Goal: Ask a question: Seek information or help from site administrators or community

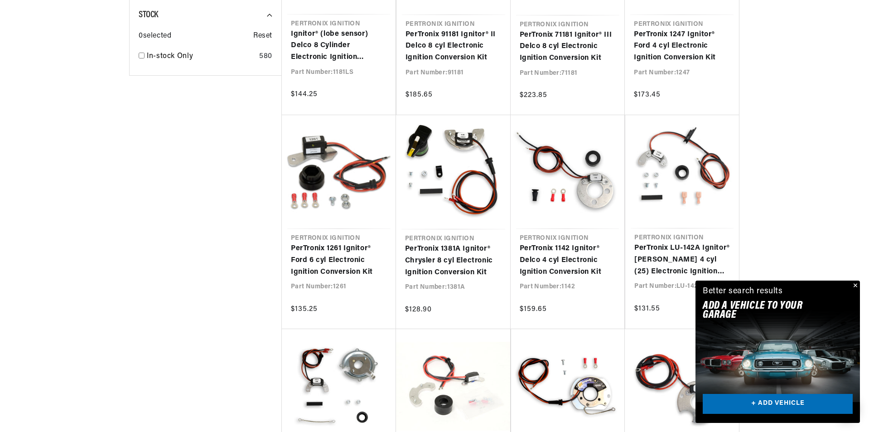
scroll to position [0, 275]
click at [855, 284] on button "Close" at bounding box center [854, 285] width 11 height 11
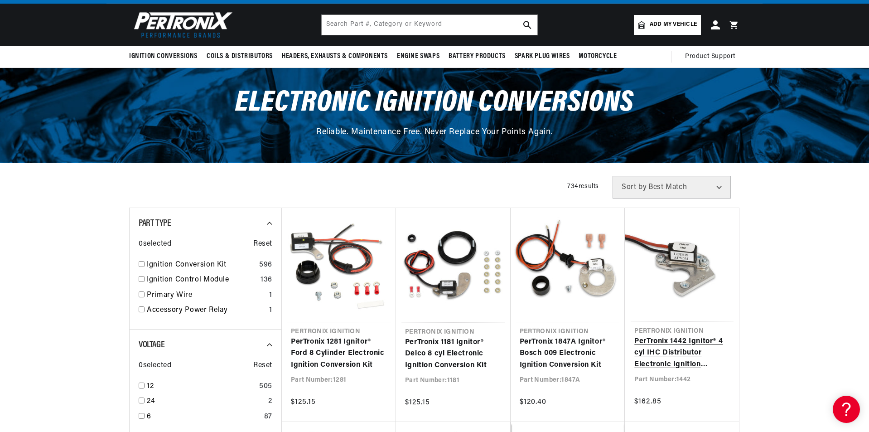
scroll to position [0, 0]
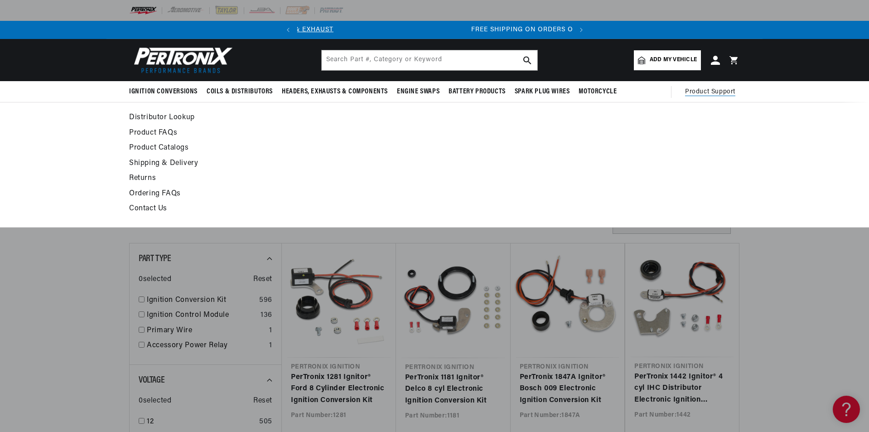
click at [703, 91] on span "Product Support" at bounding box center [710, 92] width 50 height 10
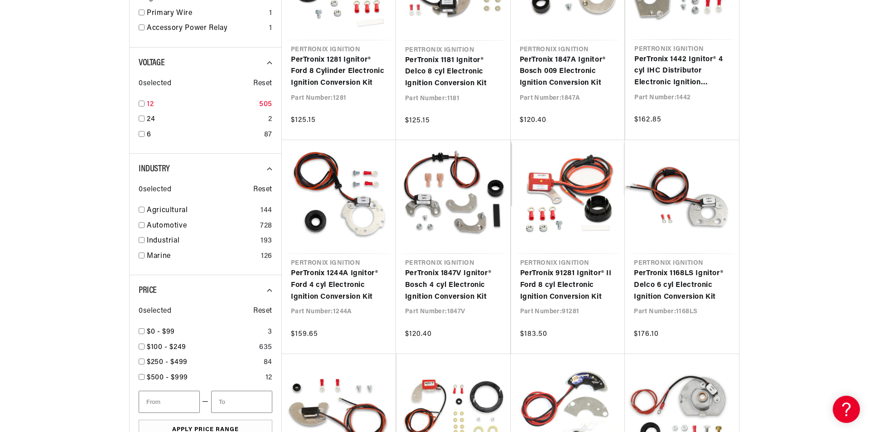
click at [145, 103] on div "12 505" at bounding box center [206, 106] width 134 height 15
checkbox input "true"
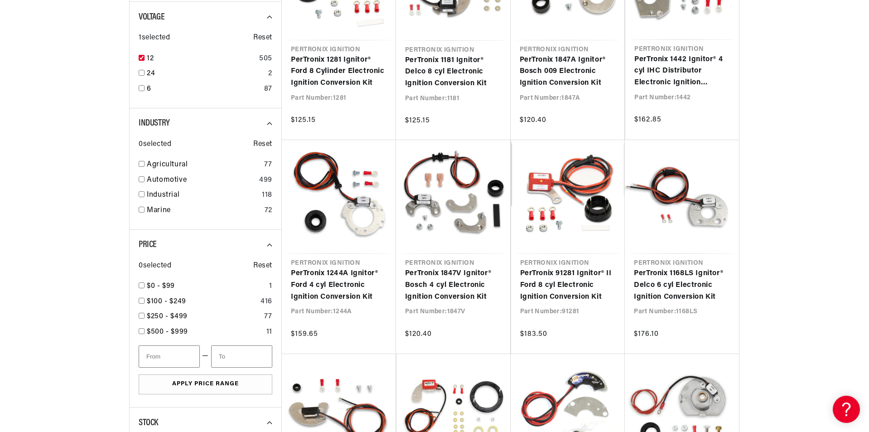
scroll to position [0, 275]
click at [143, 193] on input "checkbox" at bounding box center [142, 194] width 6 height 6
checkbox input "true"
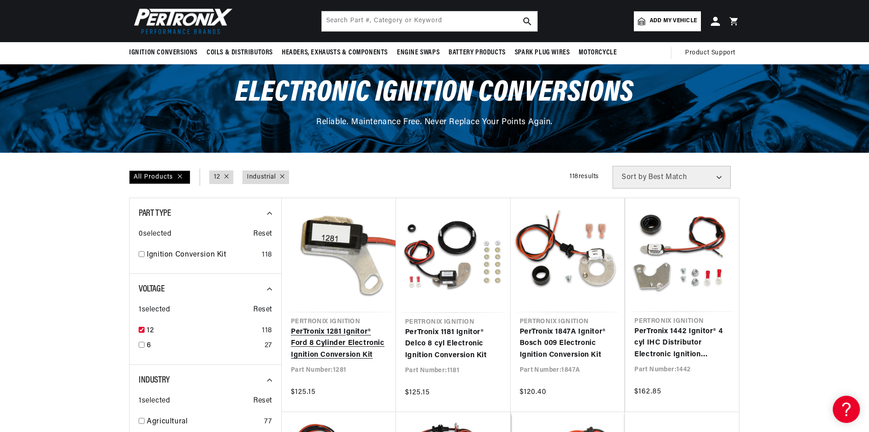
scroll to position [0, 275]
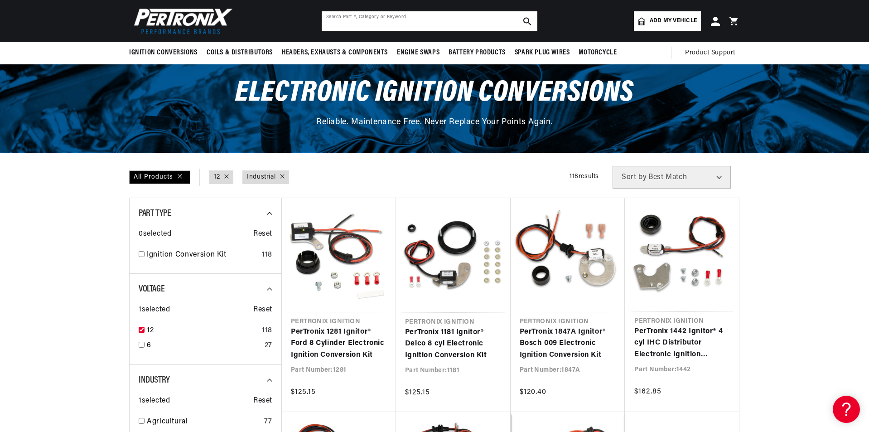
click at [399, 21] on input "text" at bounding box center [430, 21] width 216 height 20
type input "jfu4"
click at [527, 21] on icon "search button" at bounding box center [527, 21] width 8 height 8
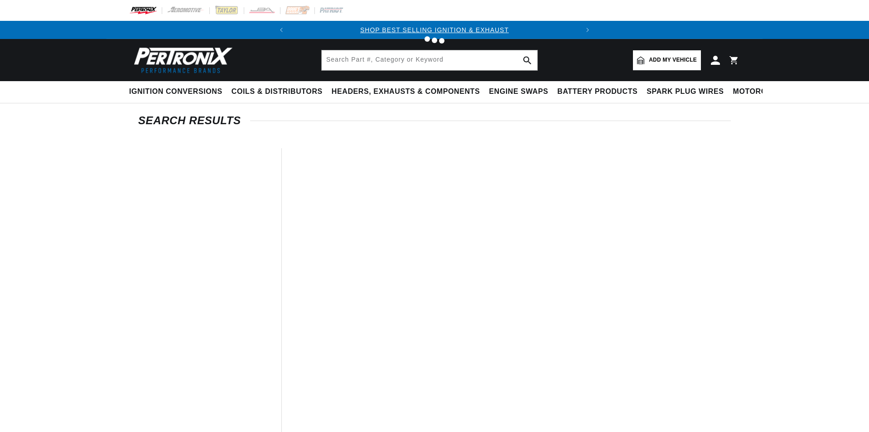
type input "jfu4"
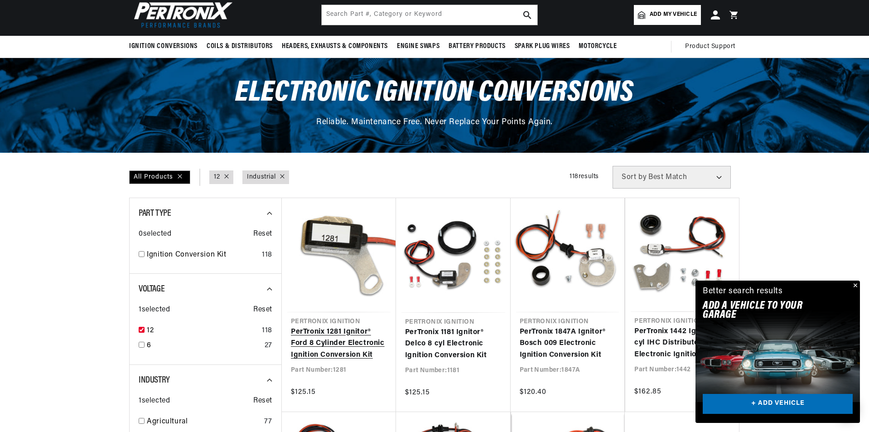
scroll to position [0, 275]
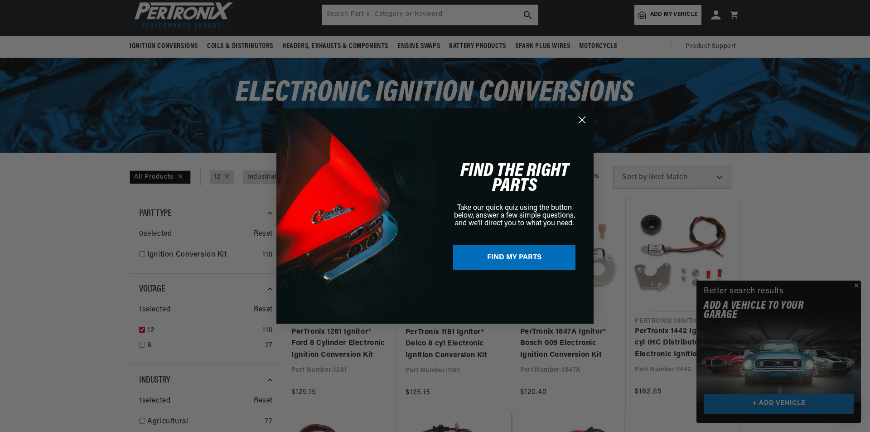
click at [582, 122] on circle "Close dialog" at bounding box center [582, 119] width 15 height 15
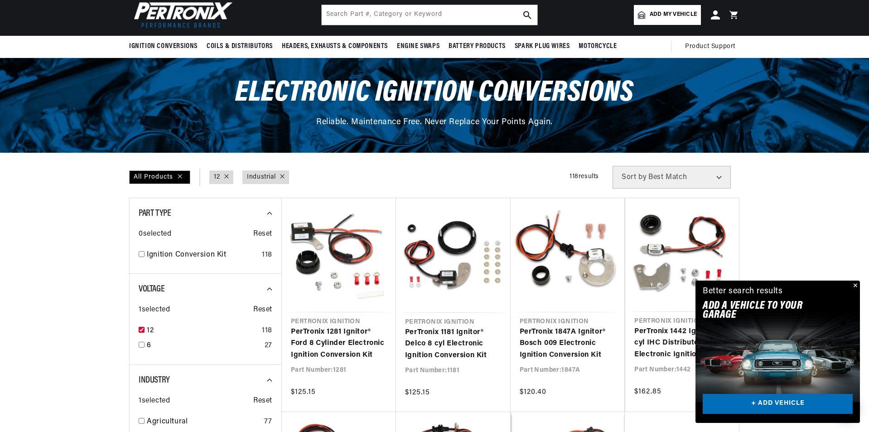
scroll to position [0, 0]
click at [856, 285] on button "Close" at bounding box center [854, 285] width 11 height 11
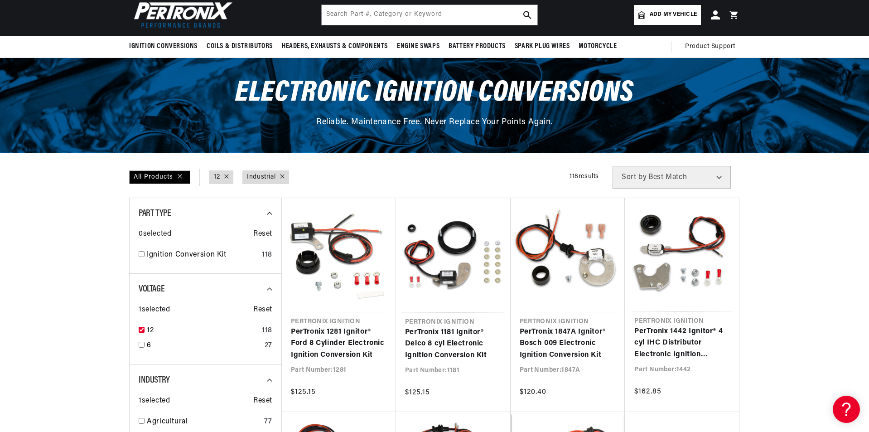
click at [664, 184] on select "Best Match Featured Name, A-Z Name, Z-A Price, Low to High Price, High to Low" at bounding box center [672, 177] width 118 height 23
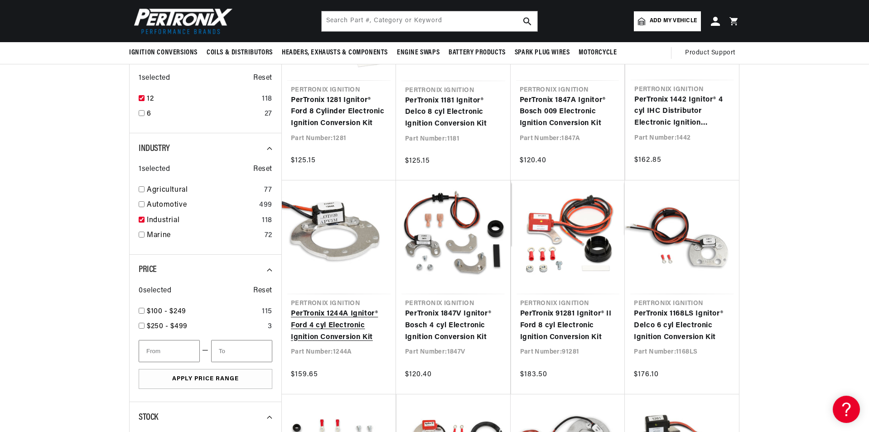
scroll to position [272, 0]
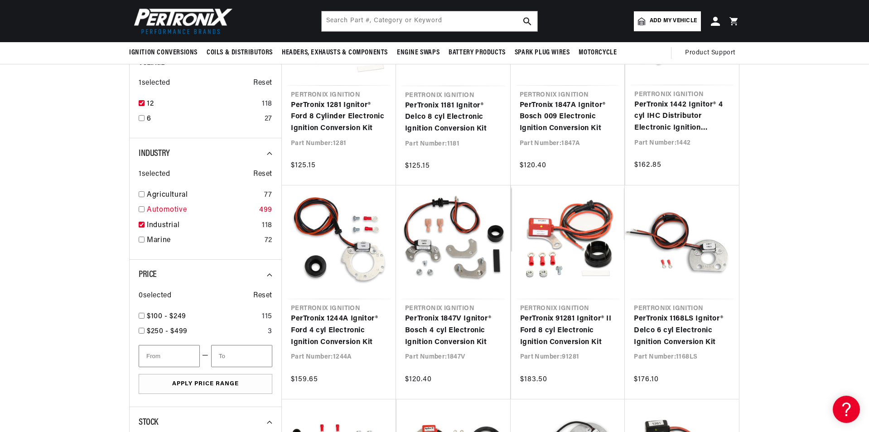
click at [139, 211] on input "checkbox" at bounding box center [142, 209] width 6 height 6
checkbox input "true"
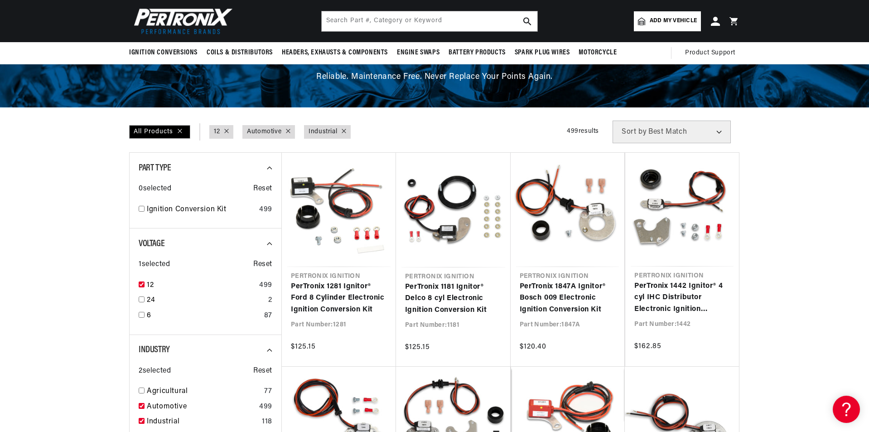
click at [643, 133] on span "Sort by" at bounding box center [634, 131] width 25 height 7
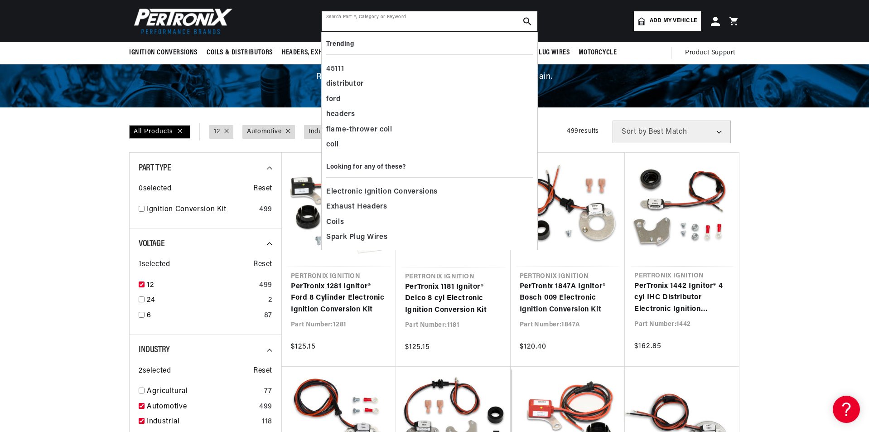
click at [369, 19] on input "text" at bounding box center [430, 21] width 216 height 20
type input "c"
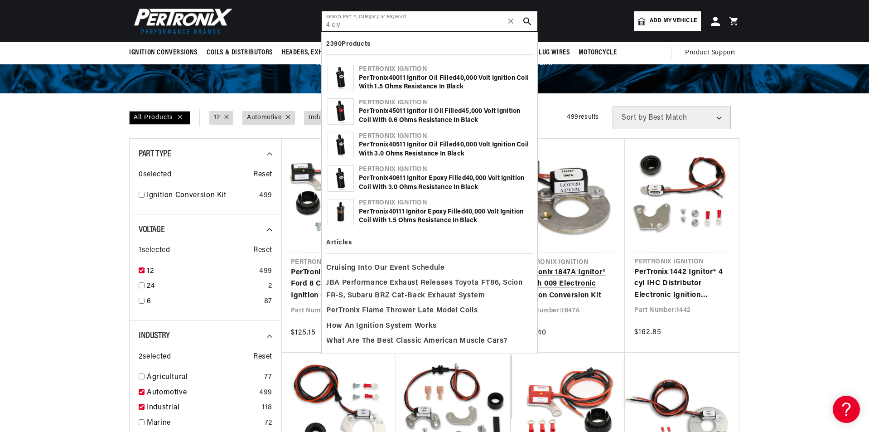
scroll to position [91, 0]
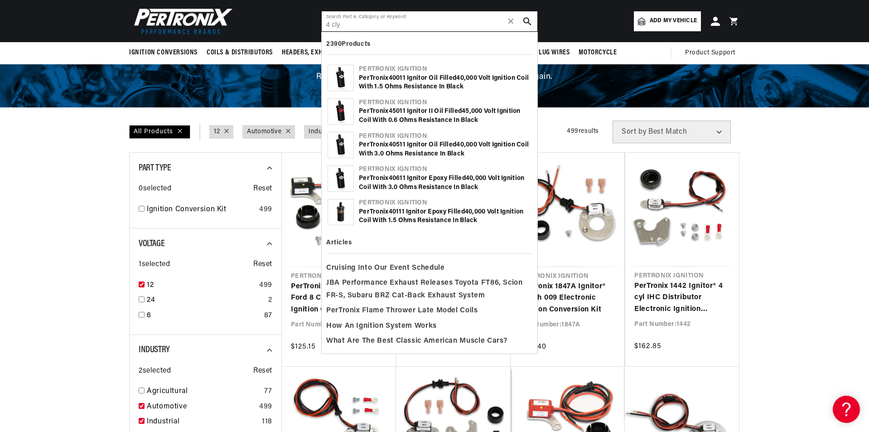
type input "4 cly"
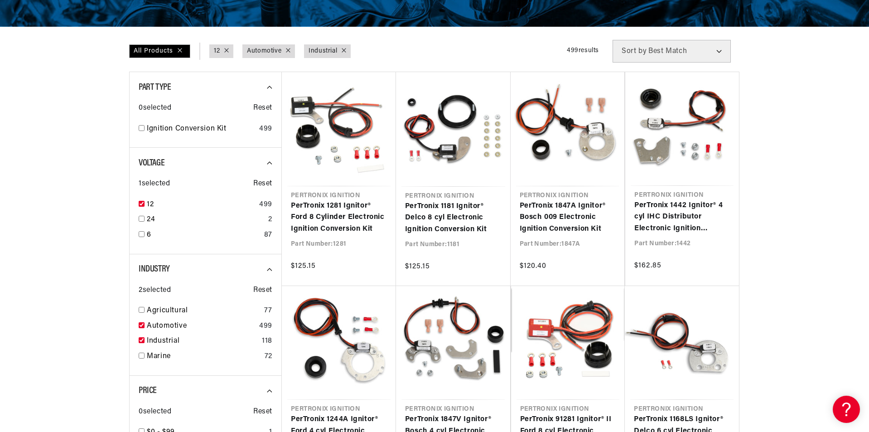
scroll to position [181, 0]
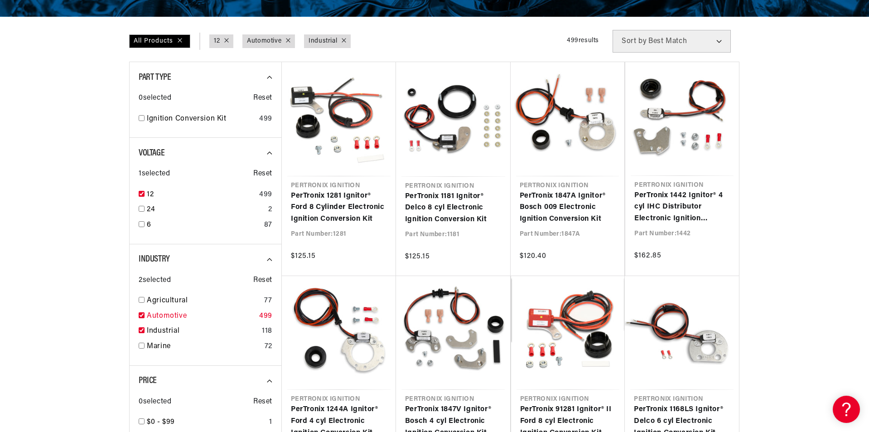
click at [140, 314] on input "checkbox" at bounding box center [142, 315] width 6 height 6
checkbox input "true"
checkbox input "false"
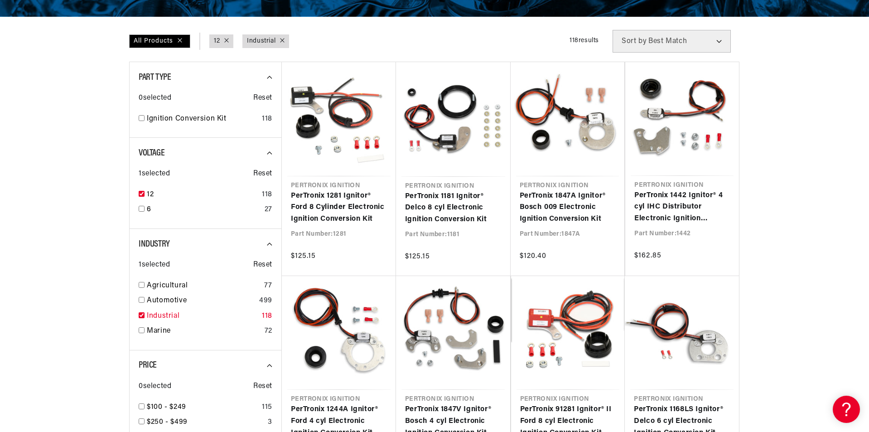
click at [143, 314] on input "checkbox" at bounding box center [142, 315] width 6 height 6
checkbox input "false"
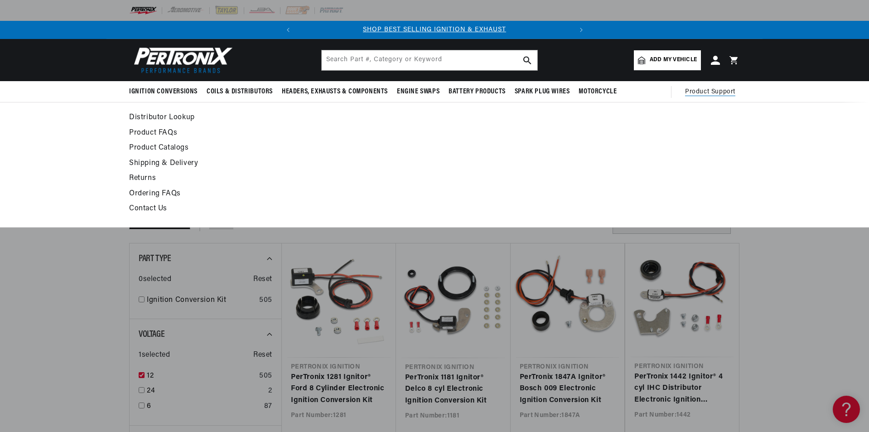
click at [709, 92] on span "Product Support" at bounding box center [710, 92] width 50 height 10
click at [155, 209] on link "Contact Us" at bounding box center [351, 209] width 445 height 13
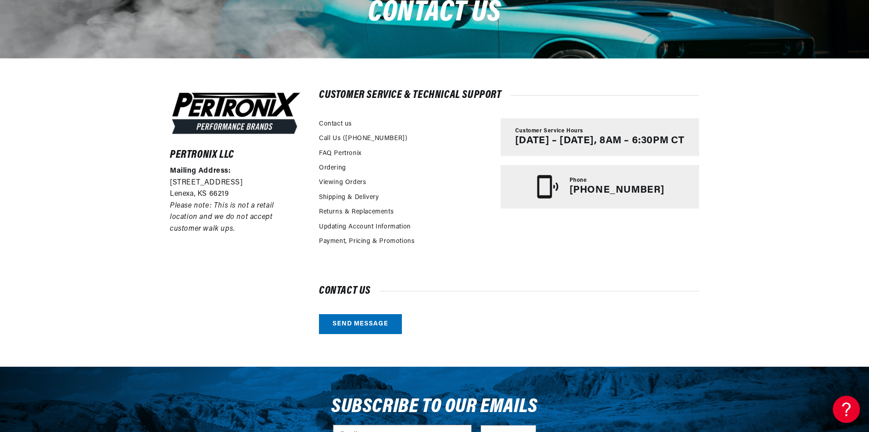
scroll to position [0, 275]
click at [348, 323] on link "Send message" at bounding box center [360, 324] width 83 height 20
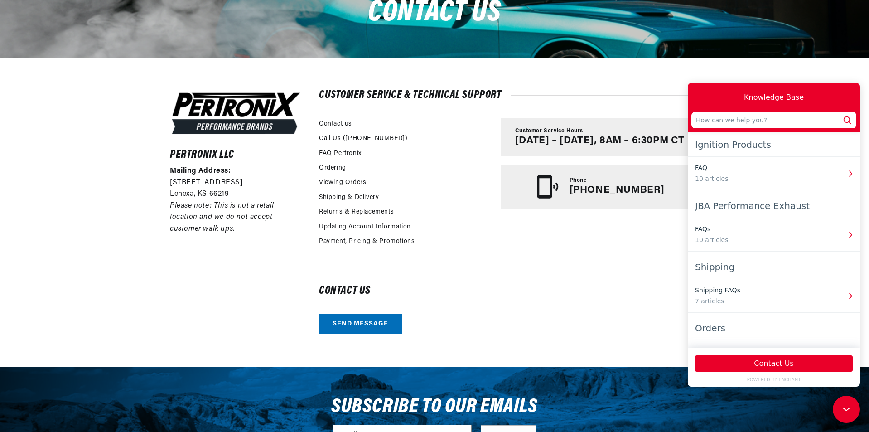
click at [720, 147] on div "Ignition Products" at bounding box center [774, 144] width 158 height 16
click at [736, 141] on div "Ignition Products" at bounding box center [774, 144] width 158 height 16
drag, startPoint x: 766, startPoint y: 143, endPoint x: 690, endPoint y: 145, distance: 76.6
click at [690, 145] on div "Ignition Products" at bounding box center [774, 144] width 172 height 16
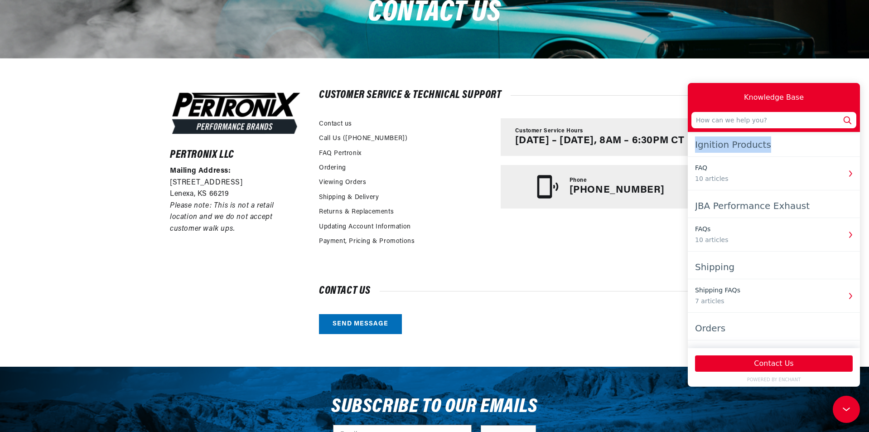
copy div "Ignition Products"
click at [752, 119] on input "text" at bounding box center [773, 120] width 165 height 16
paste input "Ignition Products"
type input "Ignition Products"
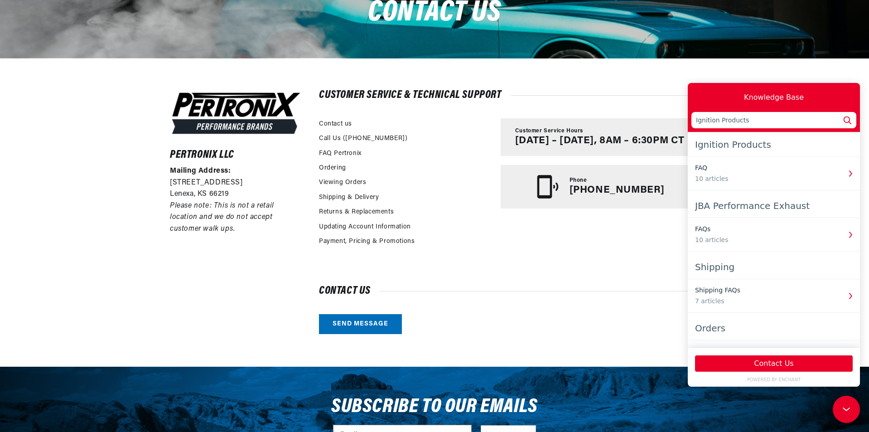
click at [845, 121] on icon at bounding box center [847, 120] width 12 height 12
click at [772, 364] on button "Contact Us" at bounding box center [774, 363] width 158 height 16
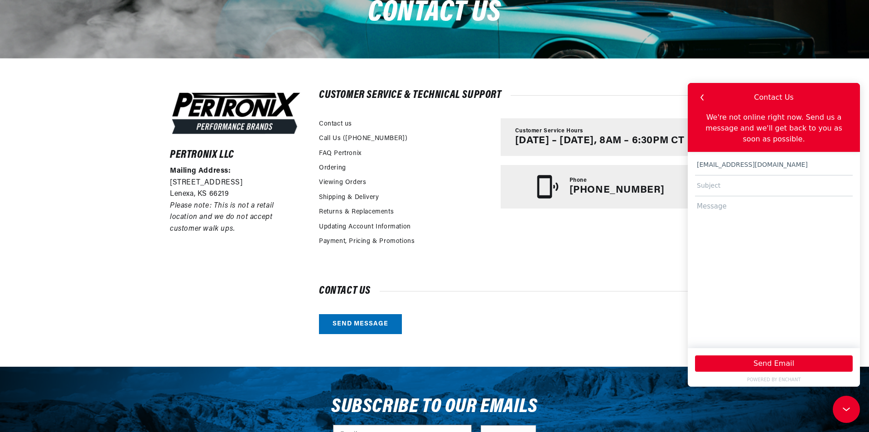
scroll to position [0, 275]
click at [720, 175] on input "text" at bounding box center [774, 185] width 158 height 21
type input "dschultz@cozzini.com"
click at [729, 196] on textarea at bounding box center [774, 267] width 158 height 143
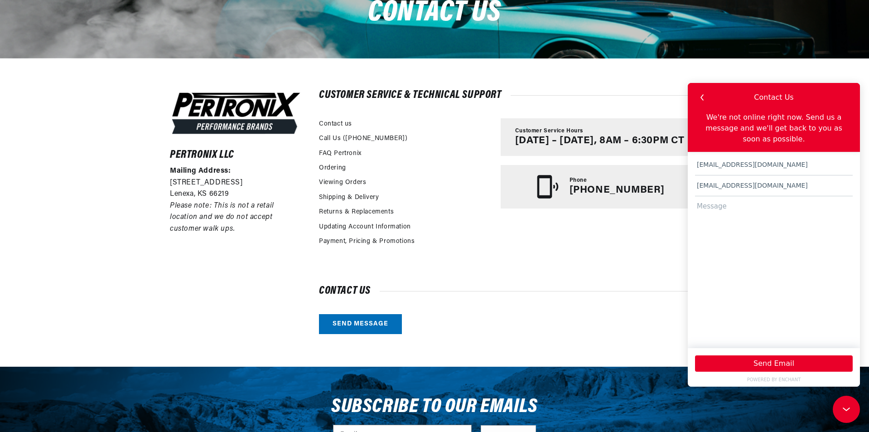
scroll to position [0, 275]
click at [715, 203] on textarea at bounding box center [774, 267] width 158 height 143
paste textarea "Looking for an electronic points"
click at [808, 196] on textarea "Looking for an electronic points." at bounding box center [774, 267] width 158 height 143
paste textarea "Distributor JFU4 0231170307 71BB12100BHA 1979 1.6L FORD INDUSTRIAL 4CYL I have …"
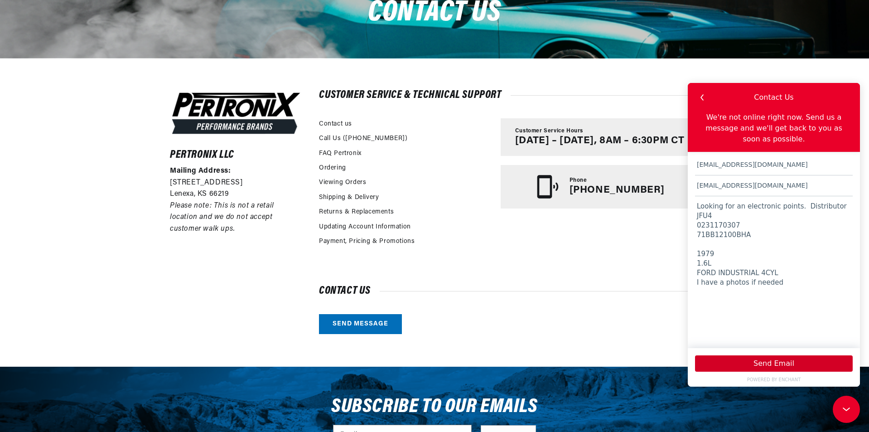
scroll to position [0, 0]
type textarea "Looking for an electronic points. Distributor JFU4 0231170307 71BB12100BHA 1979…"
click at [768, 359] on button "Send Email" at bounding box center [774, 363] width 158 height 16
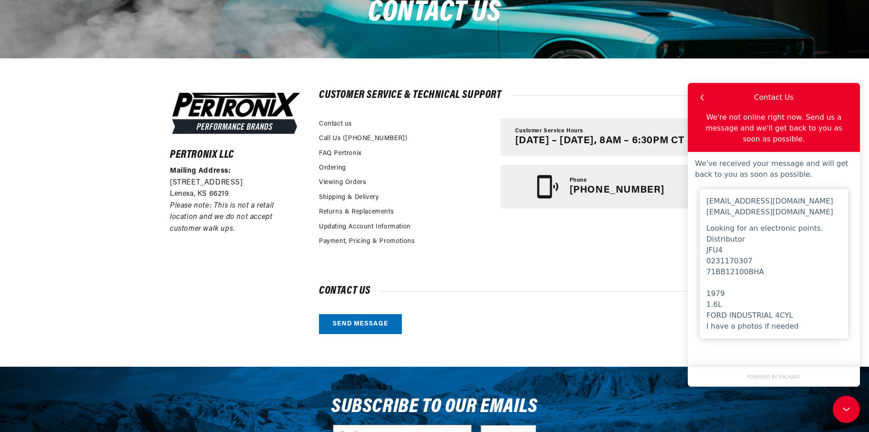
scroll to position [0, 275]
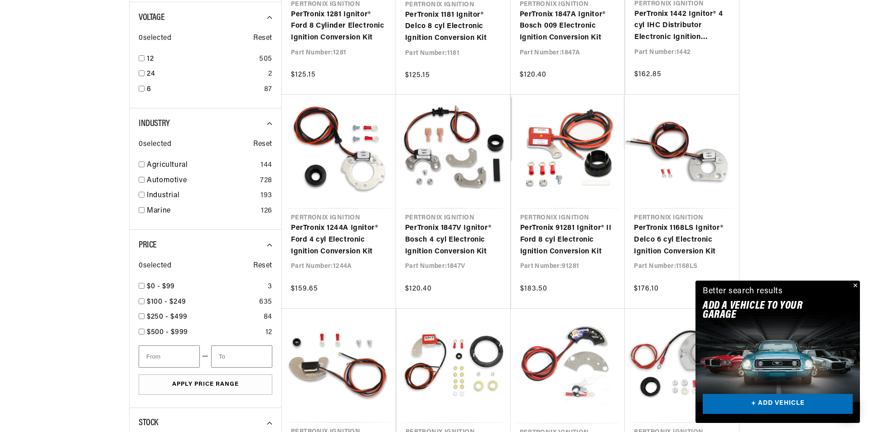
scroll to position [0, 275]
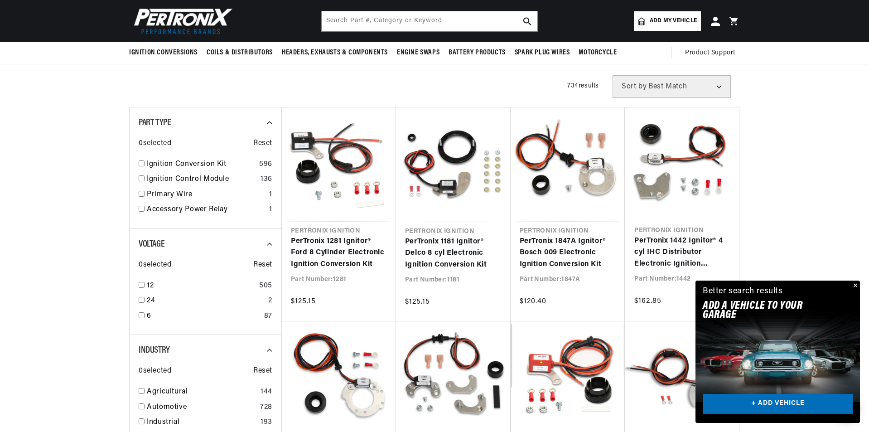
scroll to position [0, 275]
click at [655, 25] on span "Add my vehicle" at bounding box center [673, 21] width 47 height 9
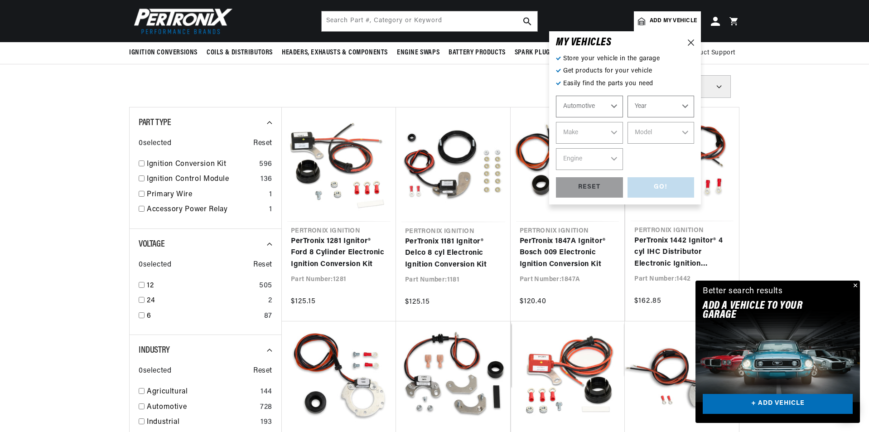
scroll to position [0, 0]
click at [644, 106] on select "Year 2024 2023 2022 2021 2020 2019 2018 2017 2016 2015 2014 2013 2012 2011 2010…" at bounding box center [661, 107] width 67 height 22
select select "1979"
click at [628, 96] on select "Year 2024 2023 2022 2021 2020 2019 2018 2017 2016 2015 2014 2013 2012 2011 2010…" at bounding box center [661, 107] width 67 height 22
click at [609, 108] on select "Automotive Agricultural Industrial Marine Motorcycle" at bounding box center [589, 107] width 67 height 22
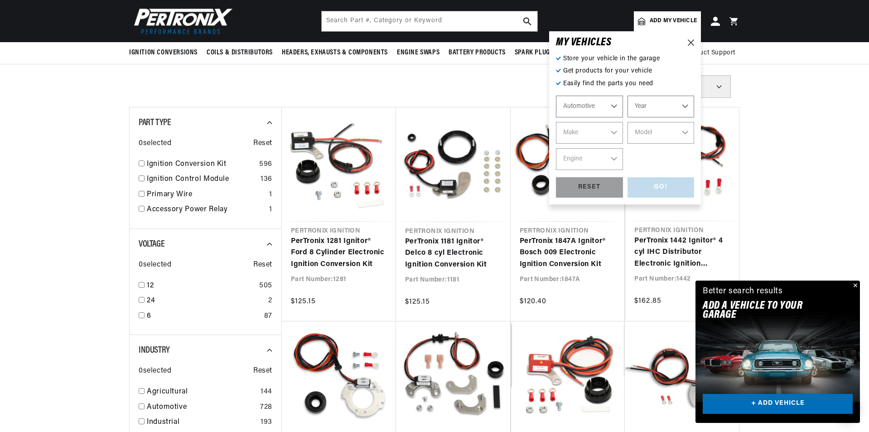
scroll to position [0, 275]
select select "1979"
click at [556, 96] on select "Automotive Agricultural Industrial Marine Motorcycle" at bounding box center [589, 107] width 67 height 22
click at [607, 184] on div "RESET" at bounding box center [589, 187] width 67 height 20
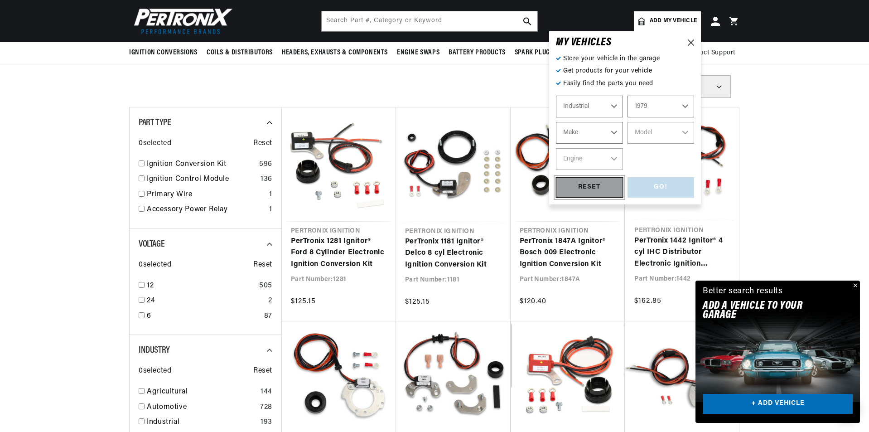
select select "Automotive"
select select "Year"
click at [614, 106] on select "Automotive Agricultural Industrial Marine Motorcycle" at bounding box center [589, 107] width 67 height 22
click at [556, 96] on select "Automotive Agricultural Industrial Marine Motorcycle" at bounding box center [589, 107] width 67 height 22
select select "Industrial"
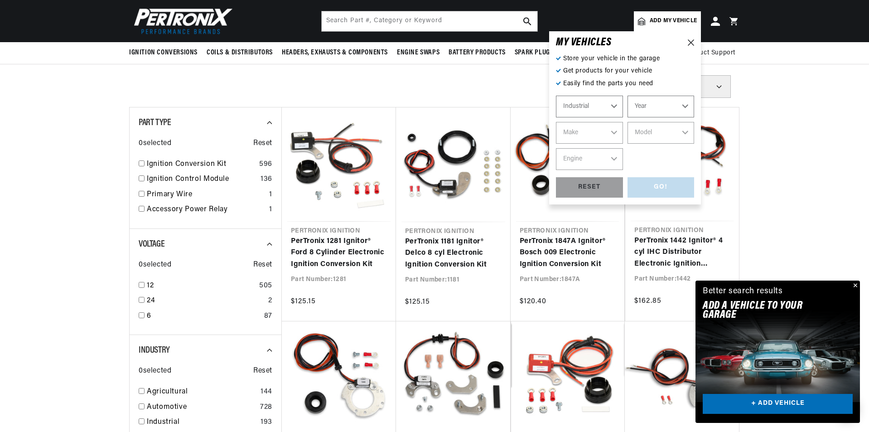
click at [646, 105] on select "Year 1990 1986 1984 1983 1982 1981 1980 1979 1978 1977 1976 1975 1974 1973 1972…" at bounding box center [661, 107] width 67 height 22
select select "1979"
click at [628, 96] on select "Year 1990 1986 1984 1983 1982 1981 1980 1979 1978 1977 1976 1975 1974 1973 1972…" at bounding box center [661, 107] width 67 height 22
select select "1979"
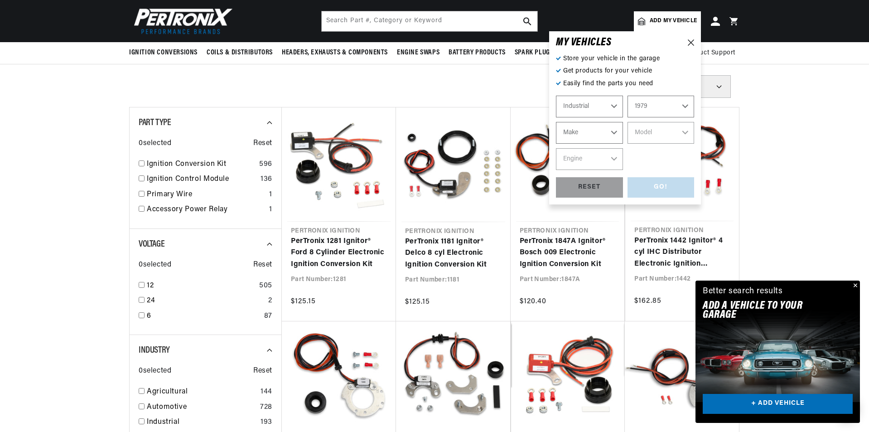
click at [595, 129] on select "Make Allis Chalmers Caterpillar Hyster Pettibone Mercury Towmotor" at bounding box center [589, 133] width 67 height 22
click at [602, 104] on select "Automotive Agricultural Industrial Marine Motorcycle" at bounding box center [589, 107] width 67 height 22
click at [556, 96] on select "Automotive Agricultural Industrial Marine Motorcycle" at bounding box center [589, 107] width 67 height 22
select select "Automotive"
click at [586, 130] on select "Make Alfa Romeo American Motors Audi Avanti BMW Buick Cadillac Checker Chevrole…" at bounding box center [589, 133] width 67 height 22
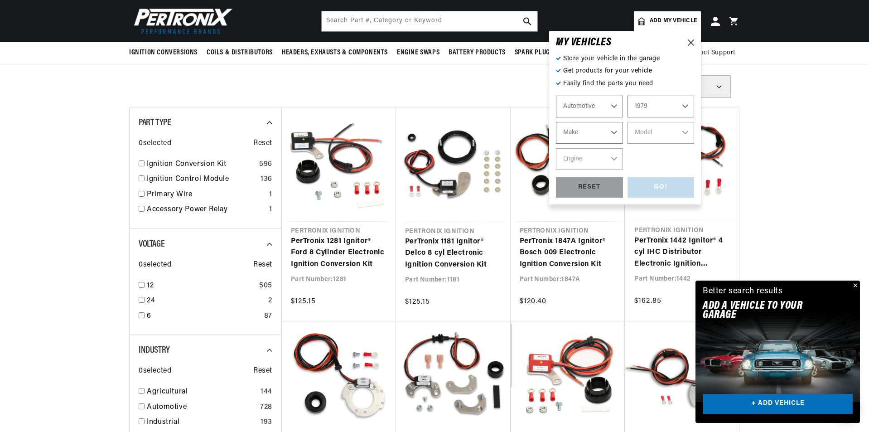
select select "Ford"
click at [556, 122] on select "Make Alfa Romeo American Motors Audi Avanti BMW Buick Cadillac Checker Chevrole…" at bounding box center [589, 133] width 67 height 22
click at [597, 131] on select "Make Alfa Romeo American Motors Audi Avanti BMW Buick Cadillac Checker Chevrole…" at bounding box center [589, 133] width 67 height 22
select select "Ford"
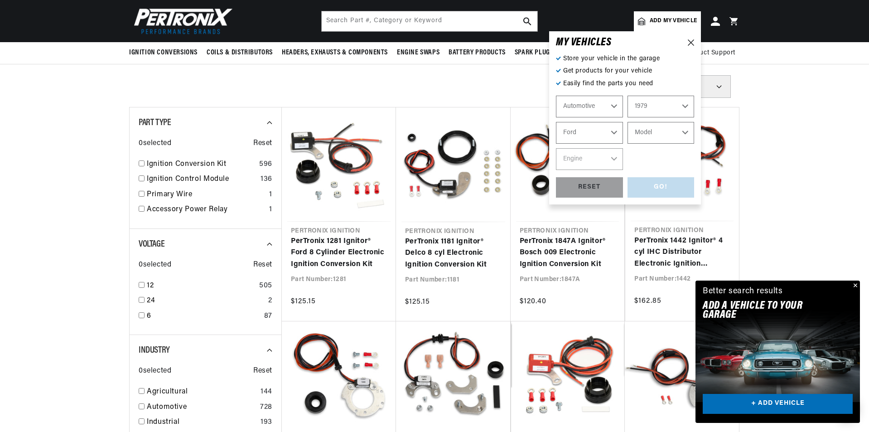
scroll to position [0, 275]
click at [556, 122] on select "Alfa Romeo American Motors Audi Avanti BMW Buick Cadillac Checker Chevrolet Chr…" at bounding box center [589, 133] width 67 height 22
click at [642, 132] on select "Model Bronco E-100 Econoline E-100 Econoline Club Wagon E-150 Econoline E-150 E…" at bounding box center [661, 133] width 67 height 22
click at [646, 131] on select "Model Bronco E-100 Econoline E-100 Econoline Club Wagon E-150 Econoline E-150 E…" at bounding box center [661, 133] width 67 height 22
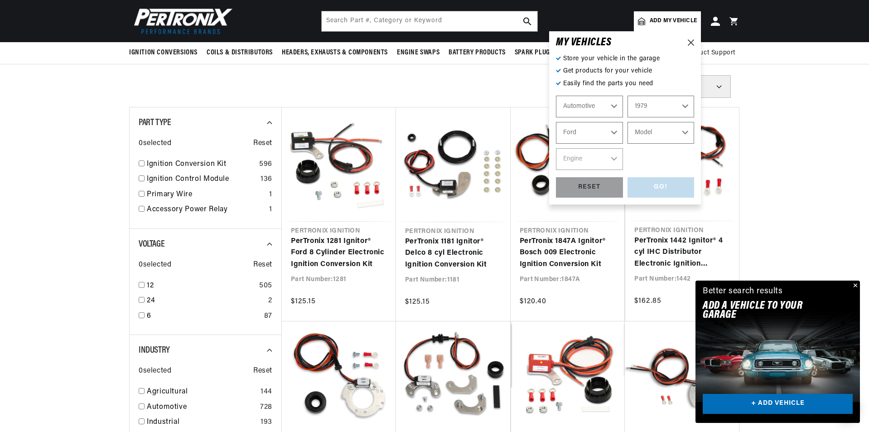
select select "Pinto"
click at [628, 122] on select "Model Bronco E-100 Econoline E-100 Econoline Club Wagon E-150 Econoline E-150 E…" at bounding box center [661, 133] width 67 height 22
click at [588, 160] on select "Engine 2.3L" at bounding box center [589, 159] width 67 height 22
click at [653, 129] on select "Bronco E-100 Econoline E-100 Econoline Club Wagon E-150 Econoline E-150 Econoli…" at bounding box center [661, 133] width 67 height 22
click at [628, 122] on select "Bronco E-100 Econoline E-100 Econoline Club Wagon E-150 Econoline E-150 Econoli…" at bounding box center [661, 133] width 67 height 22
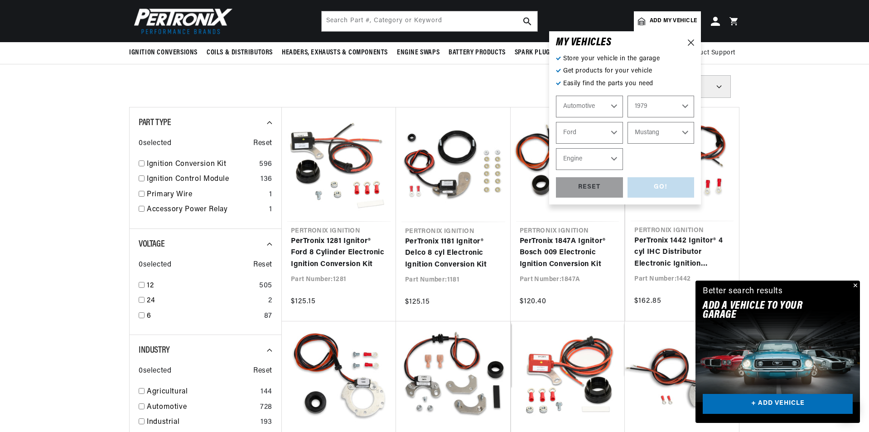
click at [601, 153] on select "Engine 2.3L 5.0L" at bounding box center [589, 159] width 67 height 22
click at [643, 126] on select "Bronco E-100 Econoline E-100 Econoline Club Wagon E-150 Econoline E-150 Econoli…" at bounding box center [661, 133] width 67 height 22
click at [628, 122] on select "Bronco E-100 Econoline E-100 Econoline Club Wagon E-150 Econoline E-150 Econoli…" at bounding box center [661, 133] width 67 height 22
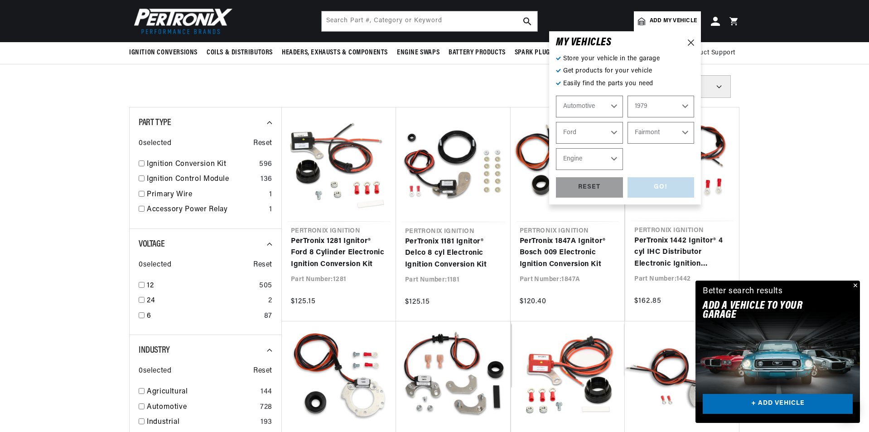
click at [642, 131] on select "Bronco E-100 Econoline E-100 Econoline Club Wagon E-150 Econoline E-150 Econoli…" at bounding box center [661, 133] width 67 height 22
click at [605, 162] on select "Engine 2.3L 5.0L" at bounding box center [589, 159] width 67 height 22
click at [650, 131] on select "Bronco E-100 Econoline E-100 Econoline Club Wagon E-150 Econoline E-150 Econoli…" at bounding box center [661, 133] width 67 height 22
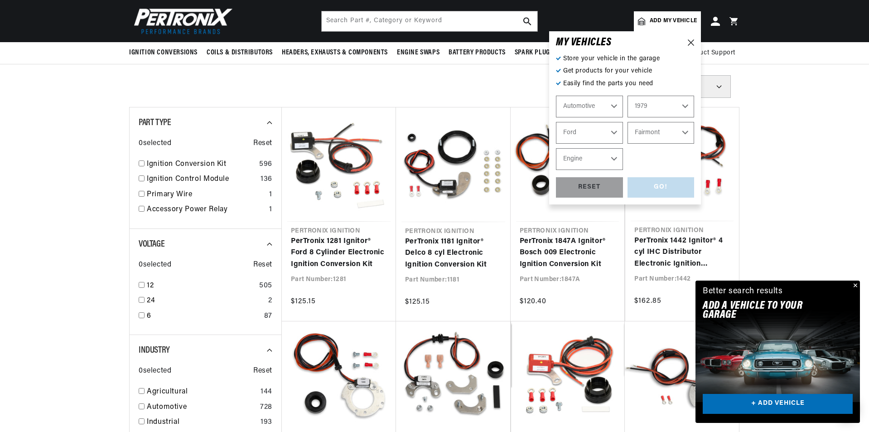
scroll to position [0, 275]
click at [628, 122] on select "Bronco E-100 Econoline E-100 Econoline Club Wagon E-150 Econoline E-150 Econoli…" at bounding box center [661, 133] width 67 height 22
select select "Pinto"
click at [600, 158] on select "Engine 2.3L" at bounding box center [589, 159] width 67 height 22
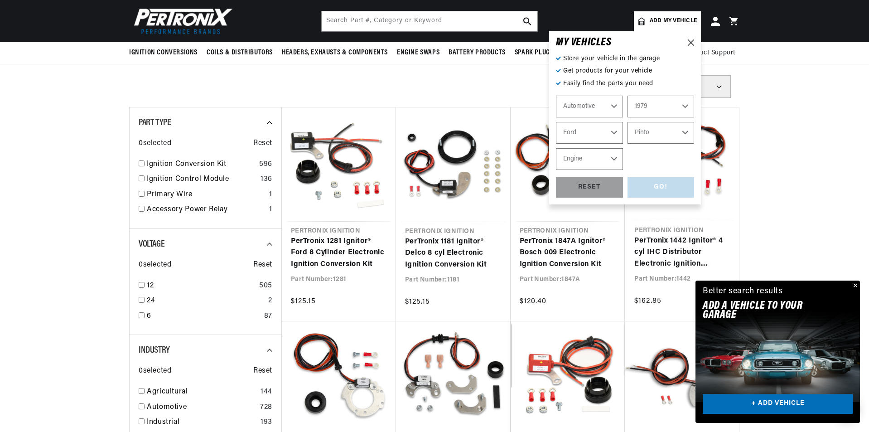
click at [598, 153] on select "Engine 2.3L" at bounding box center [589, 159] width 67 height 22
click at [653, 184] on div "GO! RESET" at bounding box center [625, 187] width 138 height 20
click at [605, 153] on select "Engine 2.3L" at bounding box center [589, 159] width 67 height 22
click at [667, 190] on div "GO! RESET" at bounding box center [625, 187] width 138 height 20
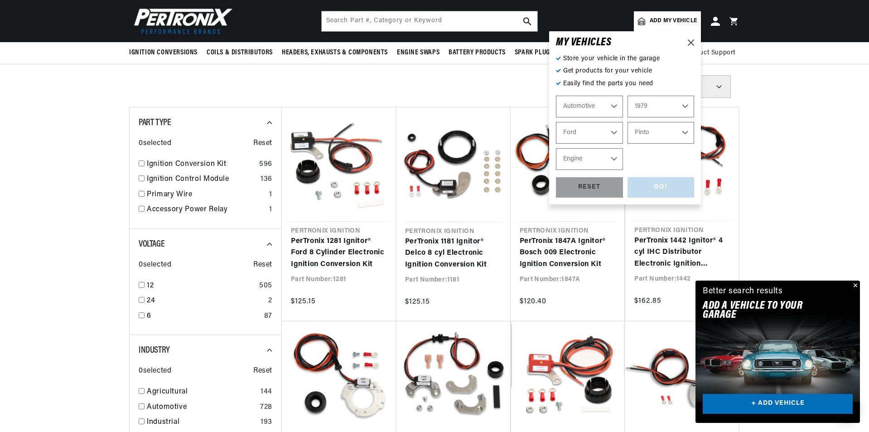
click at [666, 187] on div "GO! RESET" at bounding box center [625, 187] width 138 height 20
click at [606, 162] on select "Engine 2.3L" at bounding box center [589, 159] width 67 height 22
select select "2.3L"
click at [556, 148] on select "Engine 2.3L" at bounding box center [589, 159] width 67 height 22
select select "2.3L"
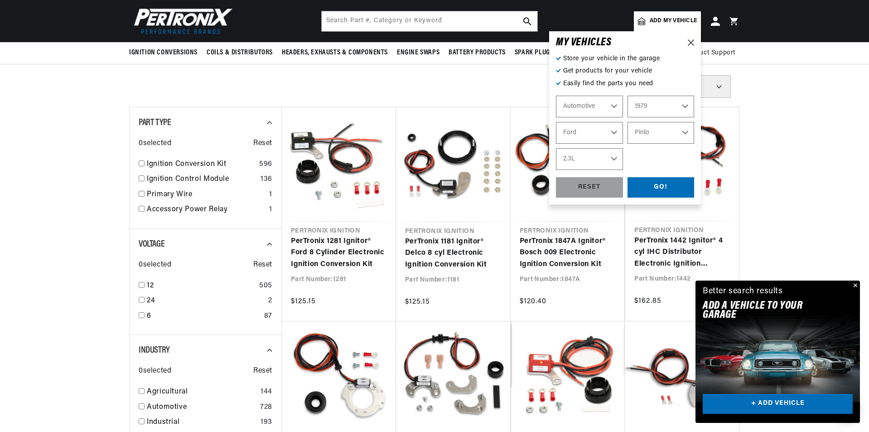
scroll to position [0, 0]
click at [596, 160] on select "2.3L" at bounding box center [589, 159] width 67 height 22
click at [660, 187] on div "GO!" at bounding box center [661, 187] width 67 height 20
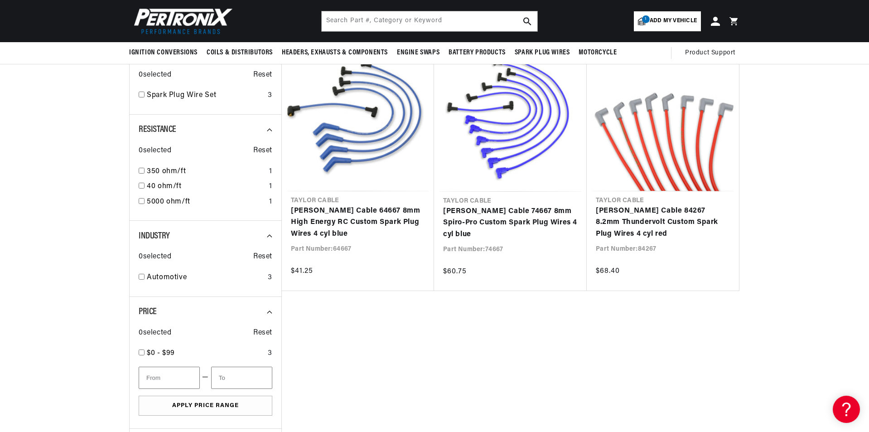
scroll to position [45, 0]
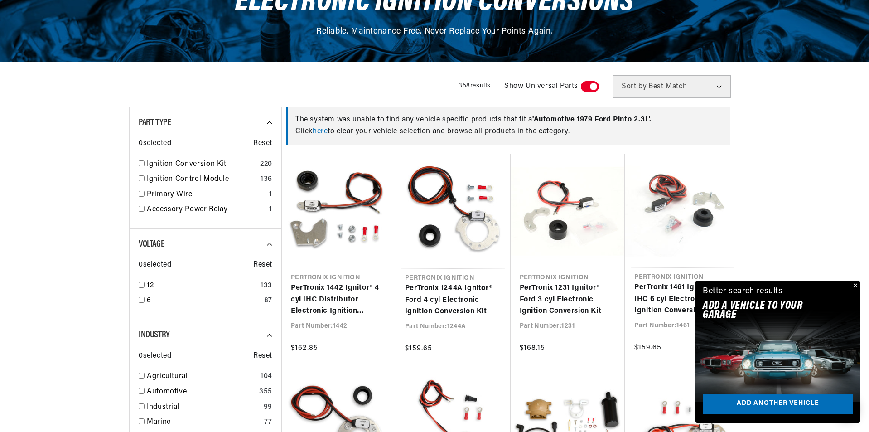
scroll to position [0, 275]
click at [326, 131] on link "here" at bounding box center [320, 131] width 15 height 7
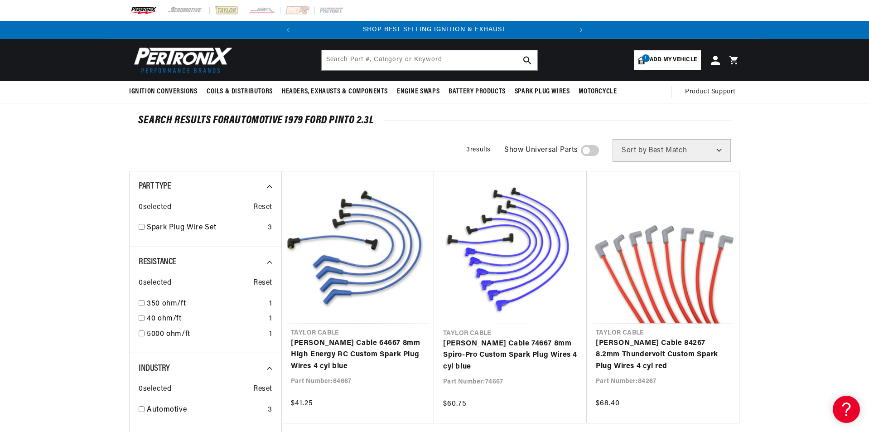
click at [672, 150] on select "Best Match Featured Name, A-Z Name, Z-A Price, Low to High Price, High to Low" at bounding box center [672, 150] width 118 height 23
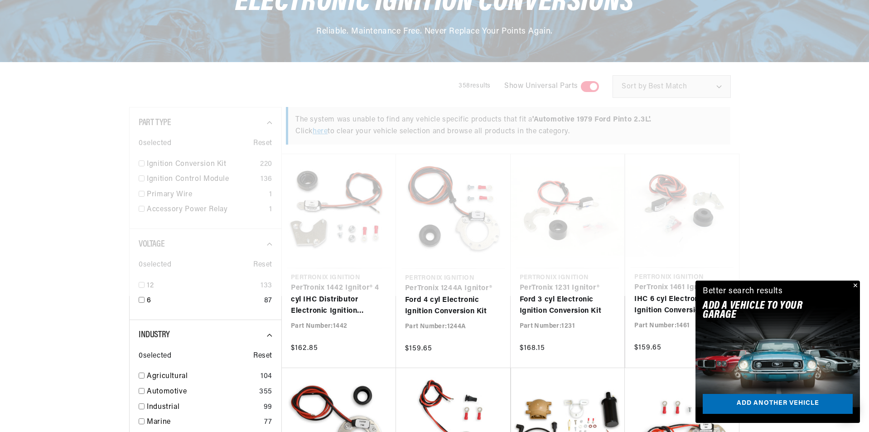
scroll to position [0, 275]
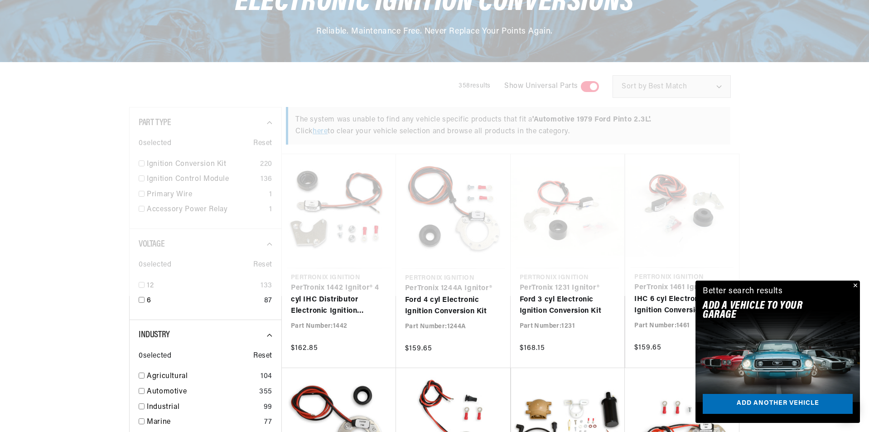
click at [854, 286] on button "Close" at bounding box center [854, 285] width 11 height 11
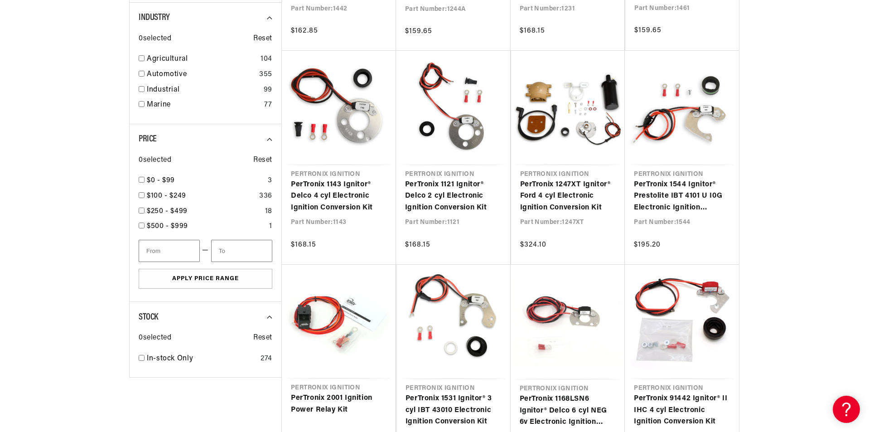
scroll to position [0, 0]
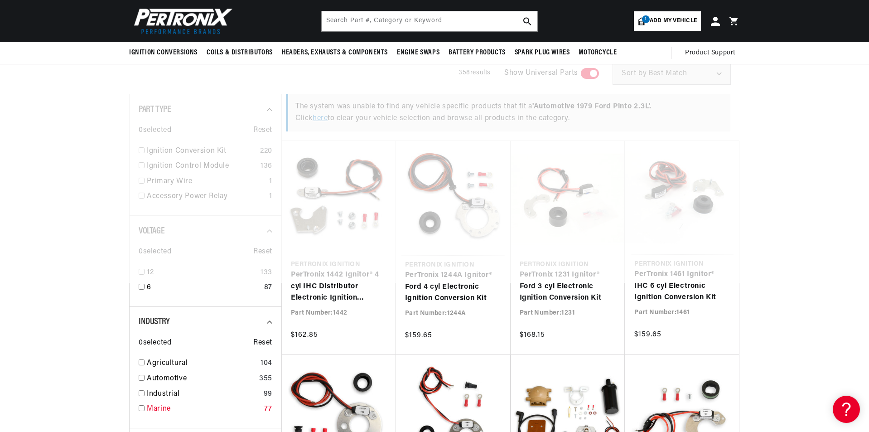
scroll to position [136, 0]
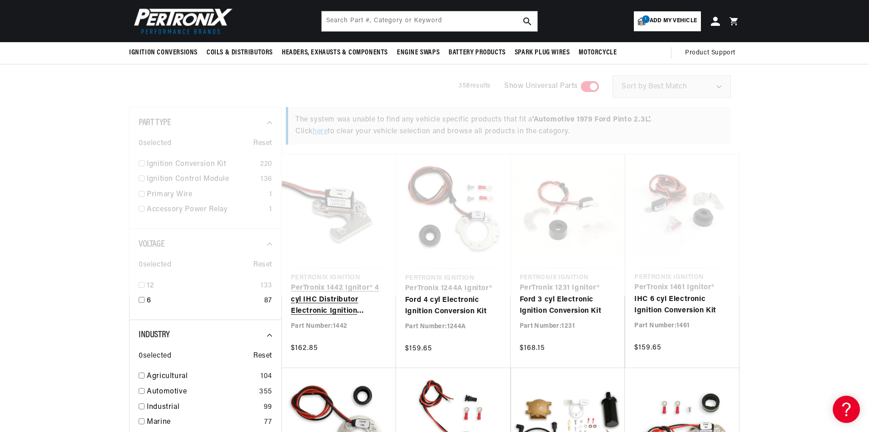
click at [350, 282] on link "PerTronix 1442 Ignitor® 4 cyl IHC Distributor Electronic Ignition Conversion Kit" at bounding box center [339, 299] width 96 height 35
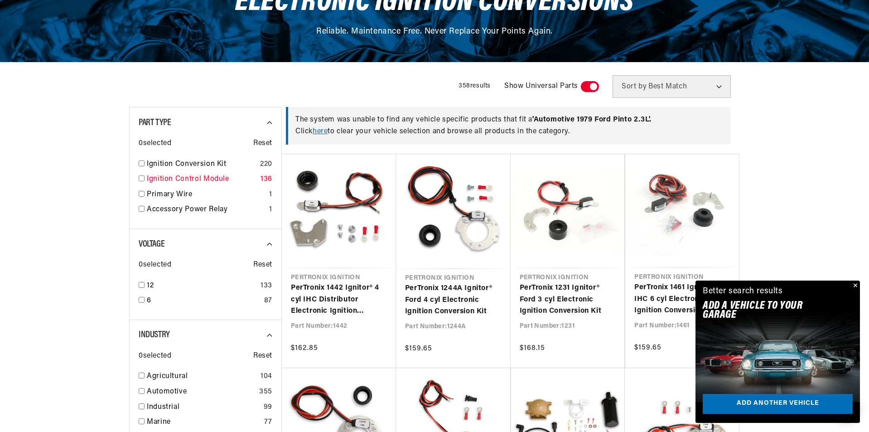
scroll to position [0, 275]
click at [163, 177] on link "Ignition Control Module" at bounding box center [202, 180] width 110 height 12
checkbox input "true"
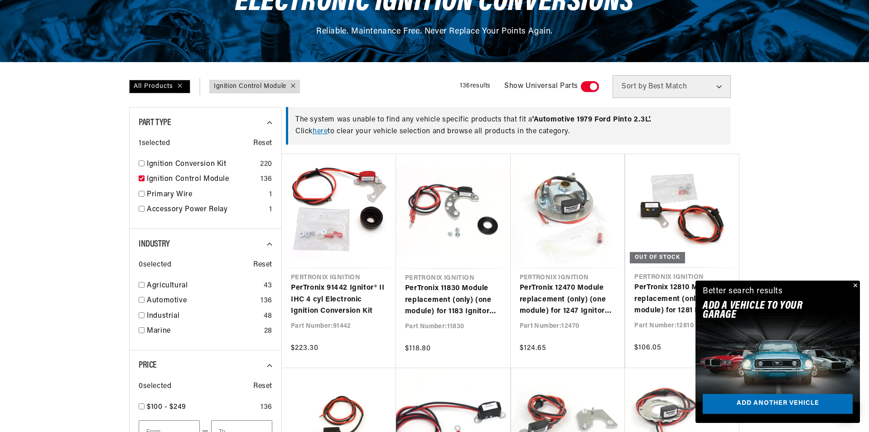
click at [858, 285] on button "Close" at bounding box center [854, 285] width 11 height 11
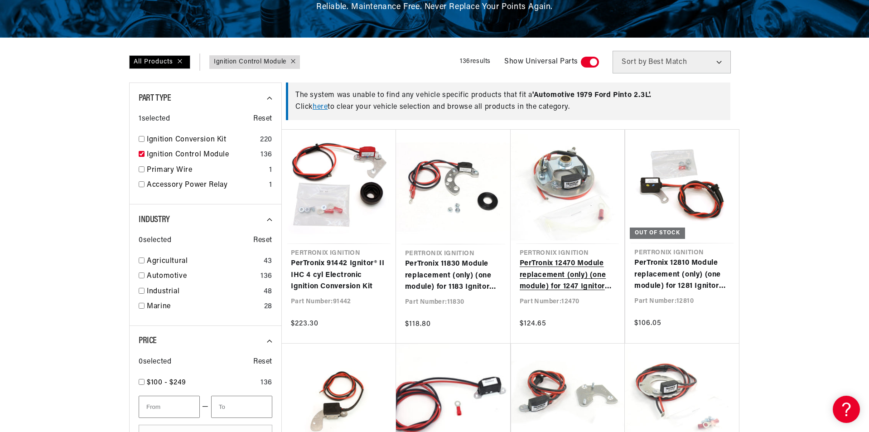
scroll to position [181, 0]
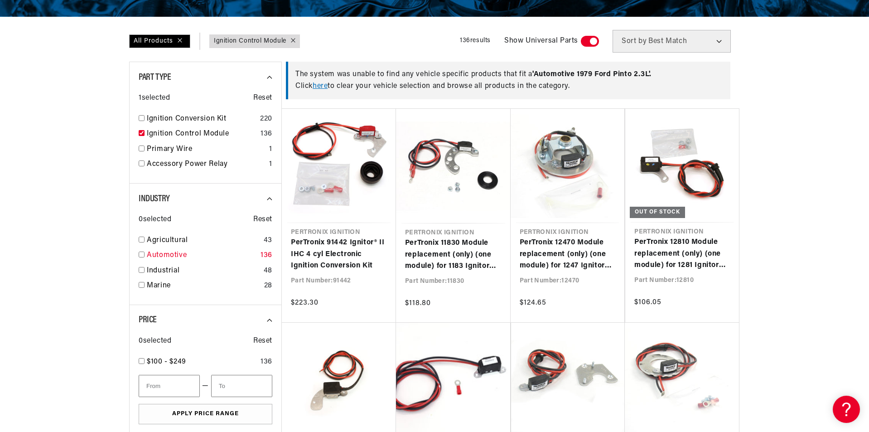
click at [179, 252] on link "Automotive" at bounding box center [202, 256] width 110 height 12
checkbox input "true"
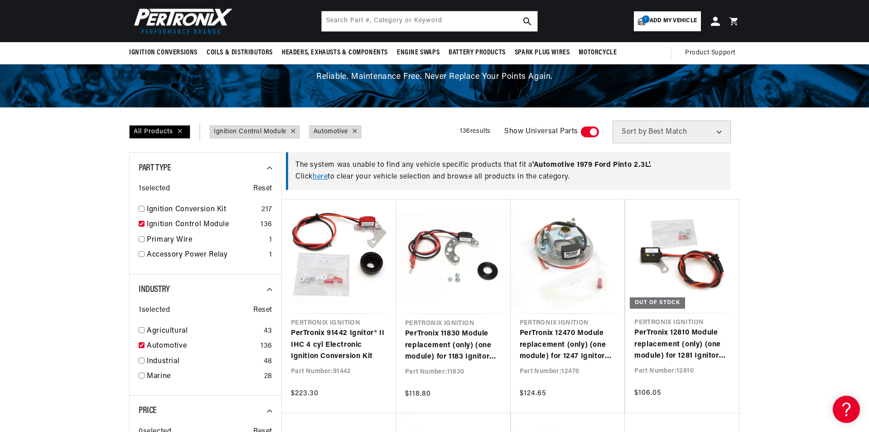
click at [685, 22] on span "Add my vehicle" at bounding box center [673, 21] width 47 height 9
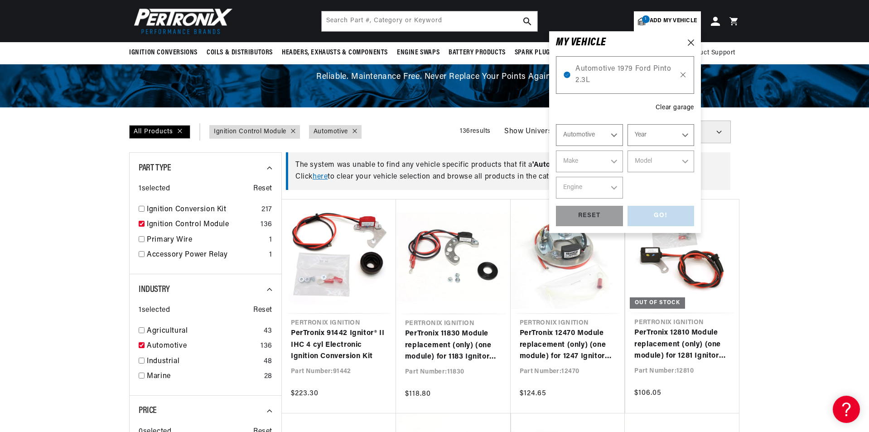
click at [682, 76] on icon at bounding box center [683, 74] width 8 height 7
click at [683, 75] on icon at bounding box center [683, 75] width 5 height 5
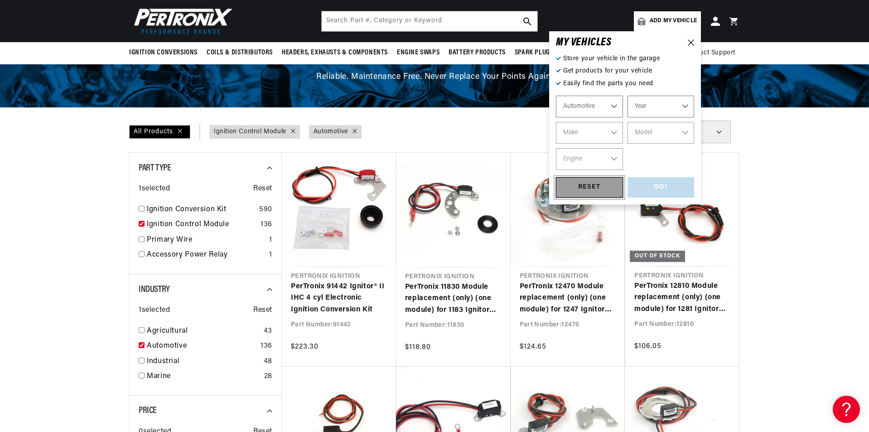
click at [603, 185] on div "RESET" at bounding box center [589, 187] width 67 height 20
click at [592, 186] on div "RESET" at bounding box center [589, 187] width 67 height 20
click at [691, 44] on icon at bounding box center [691, 42] width 6 height 6
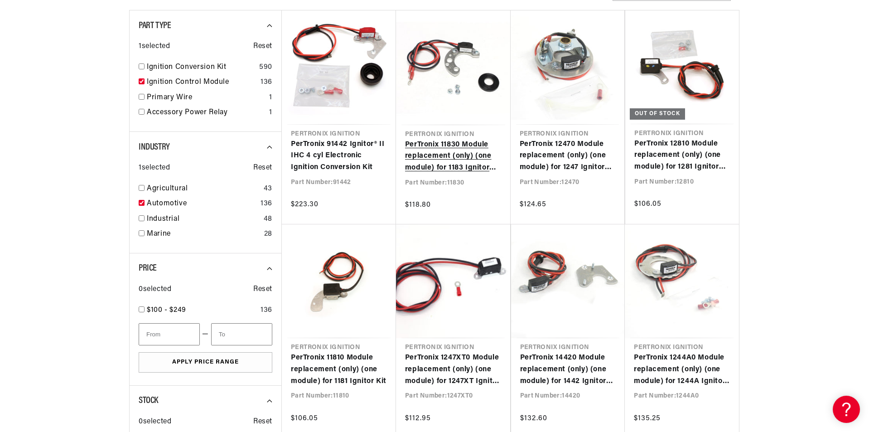
scroll to position [0, 275]
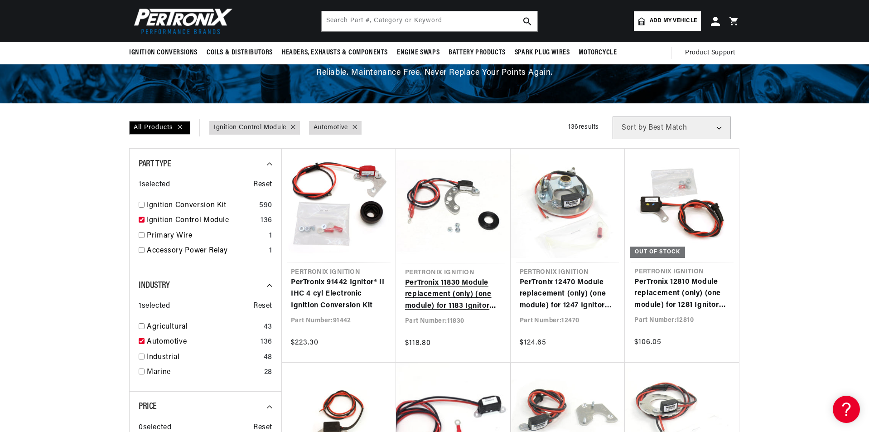
scroll to position [91, 0]
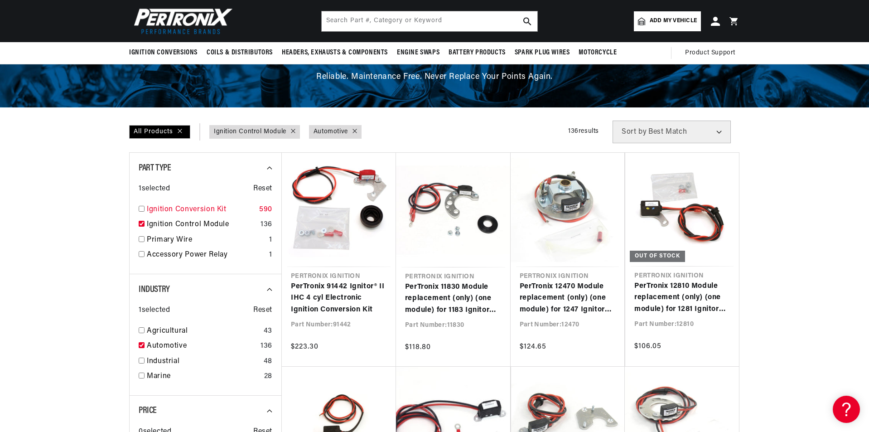
click at [141, 207] on input "checkbox" at bounding box center [142, 209] width 6 height 6
checkbox input "true"
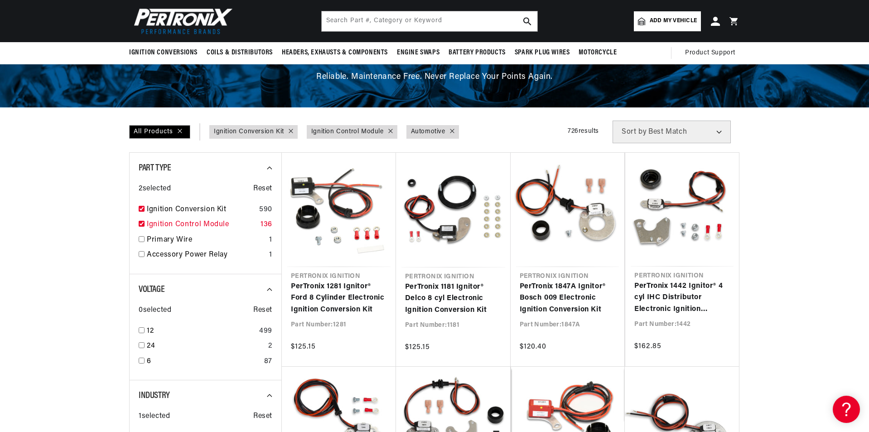
click at [140, 222] on input "checkbox" at bounding box center [142, 224] width 6 height 6
checkbox input "false"
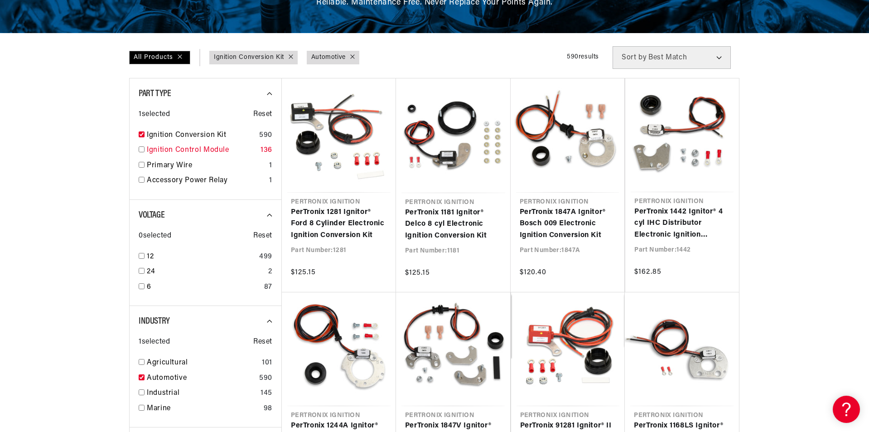
scroll to position [181, 0]
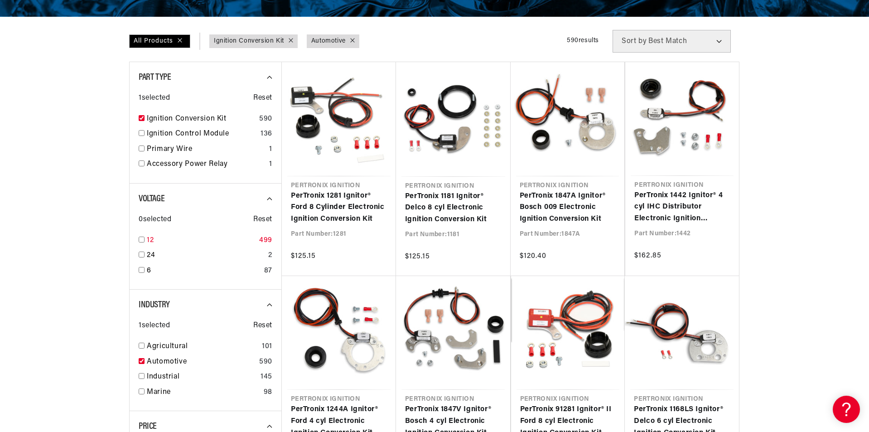
click at [167, 242] on link "12" at bounding box center [201, 241] width 109 height 12
checkbox input "true"
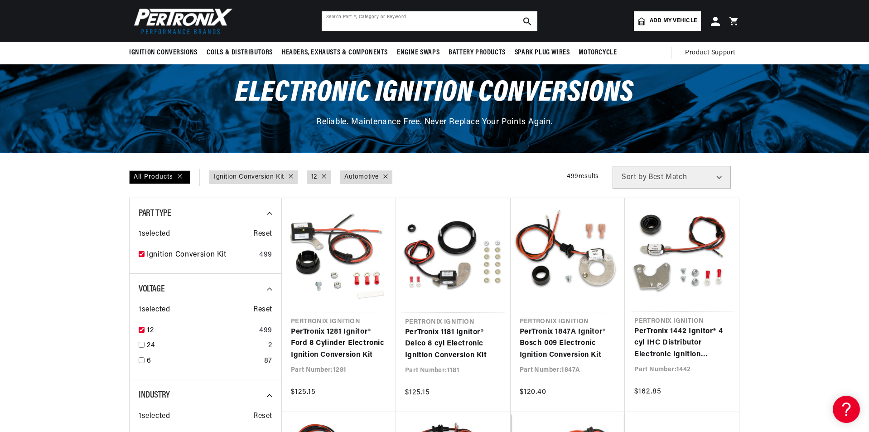
click at [383, 21] on input "text" at bounding box center [430, 21] width 216 height 20
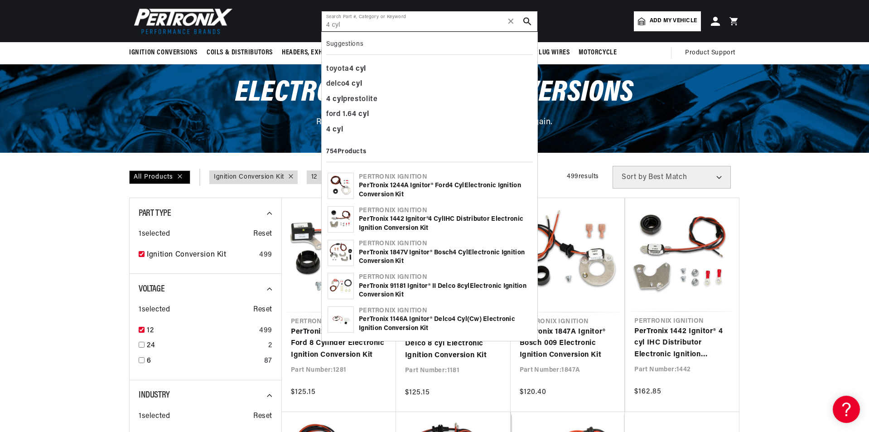
scroll to position [0, 275]
type input "4 cyl"
click at [364, 111] on b "cyl" at bounding box center [363, 114] width 10 height 7
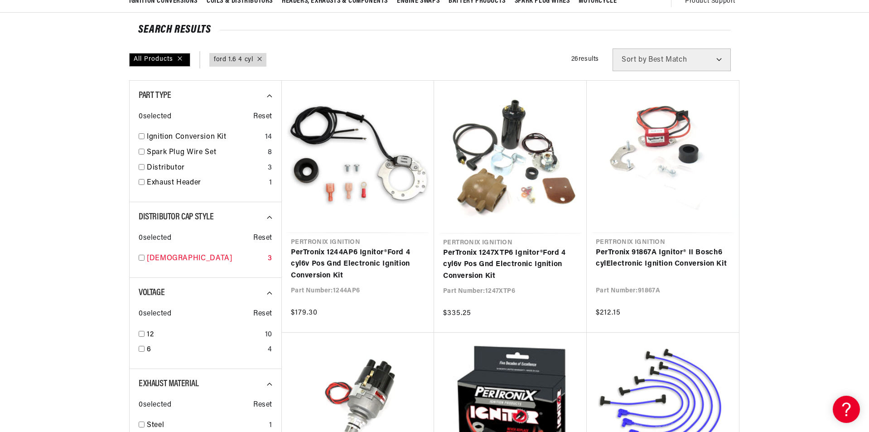
scroll to position [0, 275]
click at [141, 257] on input "checkbox" at bounding box center [142, 258] width 6 height 6
checkbox input "true"
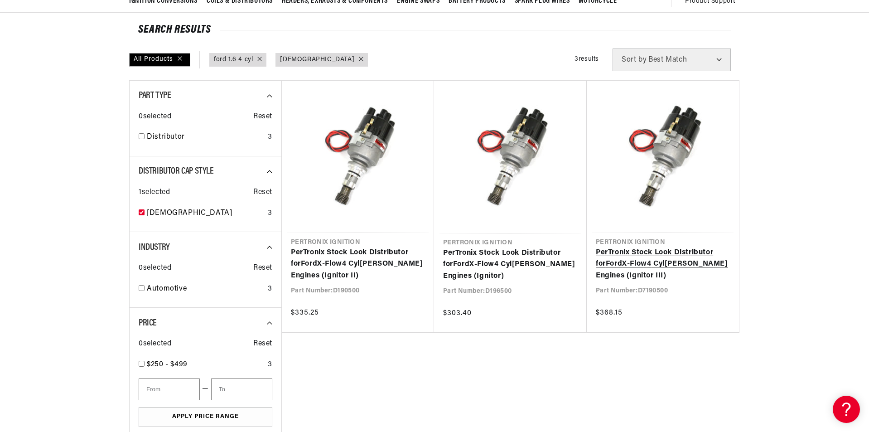
scroll to position [0, 275]
click at [638, 260] on link "PerTronix Stock Look Distributor for Ford X-Flow 4 Cyl inder Engines (Ignitor I…" at bounding box center [663, 264] width 134 height 35
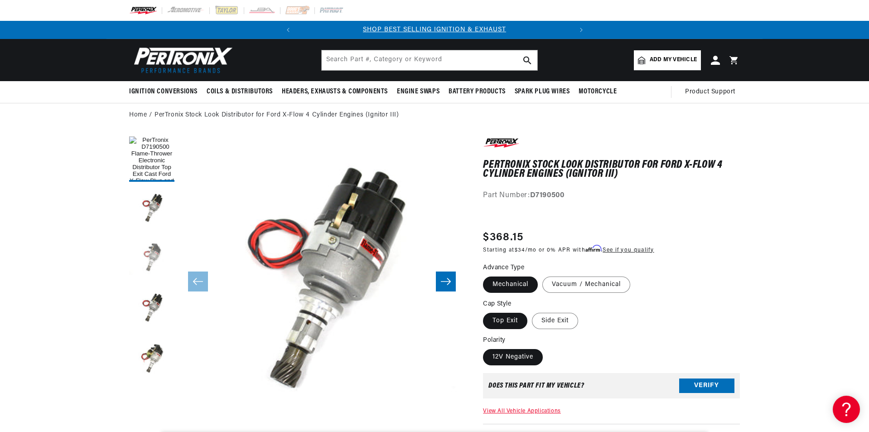
click at [152, 246] on button "Load image 3 in gallery view" at bounding box center [151, 258] width 45 height 45
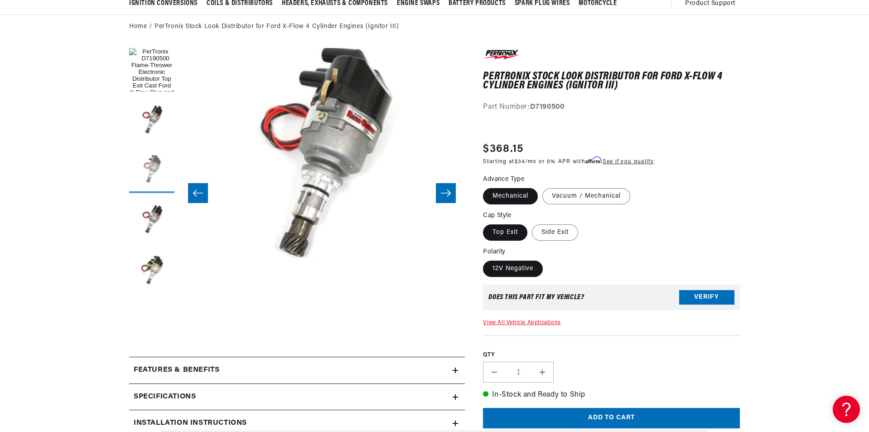
scroll to position [91, 0]
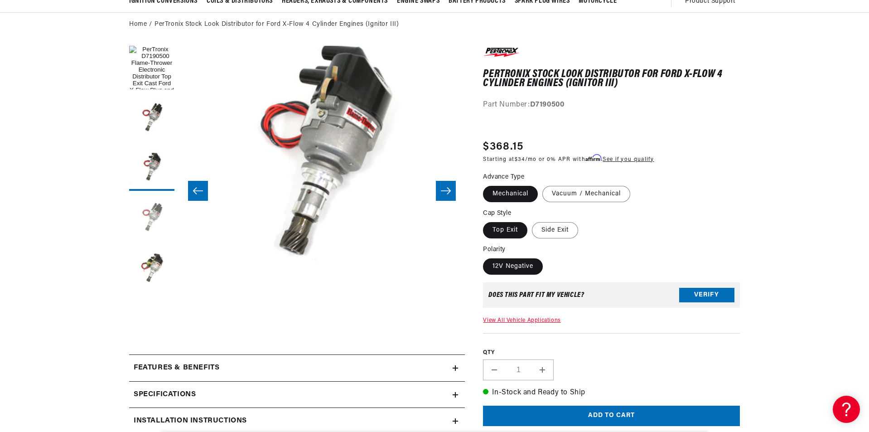
click at [152, 222] on button "Load image 4 in gallery view" at bounding box center [151, 217] width 45 height 45
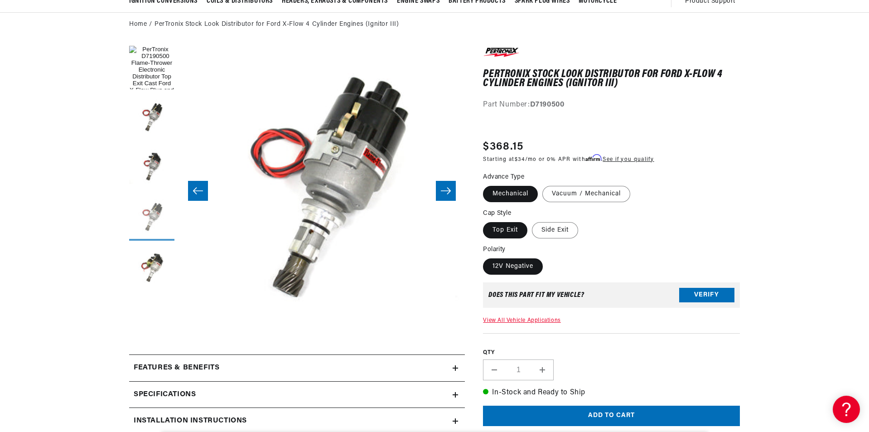
scroll to position [0, 858]
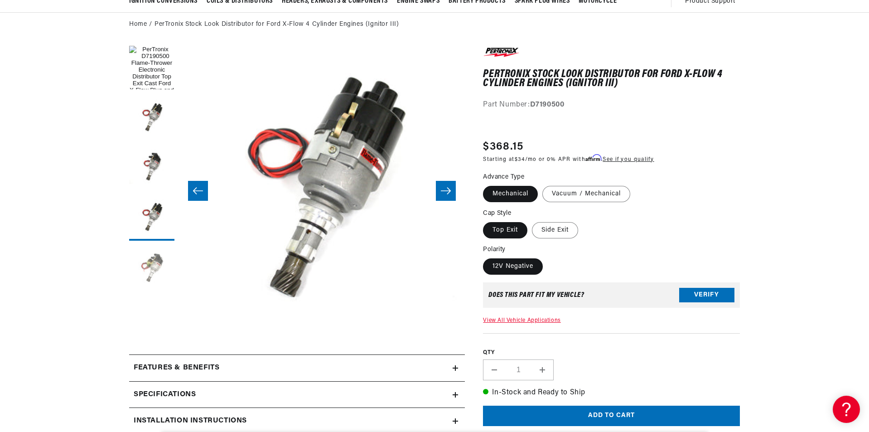
click at [150, 265] on button "Load image 5 in gallery view" at bounding box center [151, 267] width 45 height 45
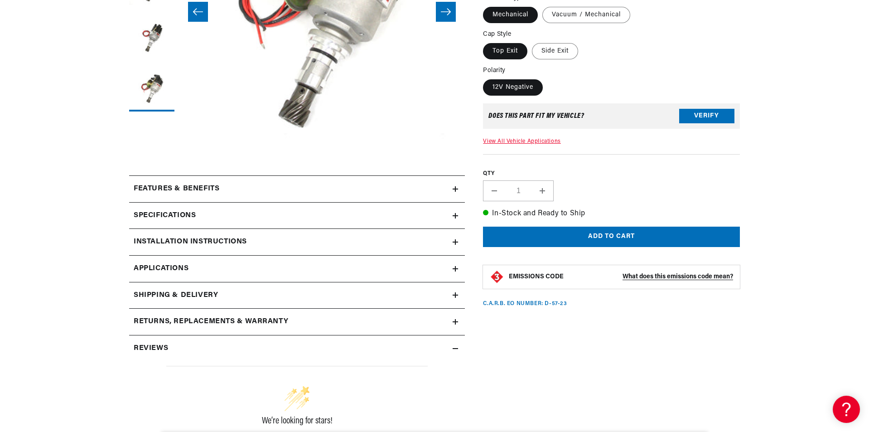
scroll to position [272, 0]
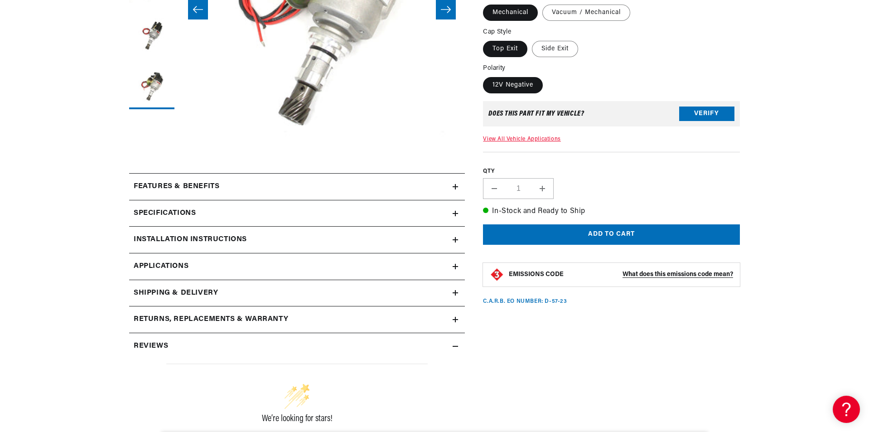
click at [457, 187] on icon at bounding box center [455, 186] width 5 height 5
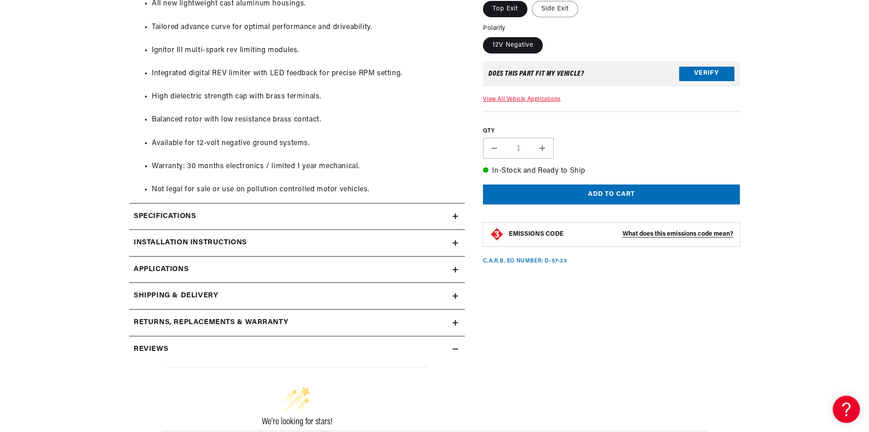
scroll to position [680, 0]
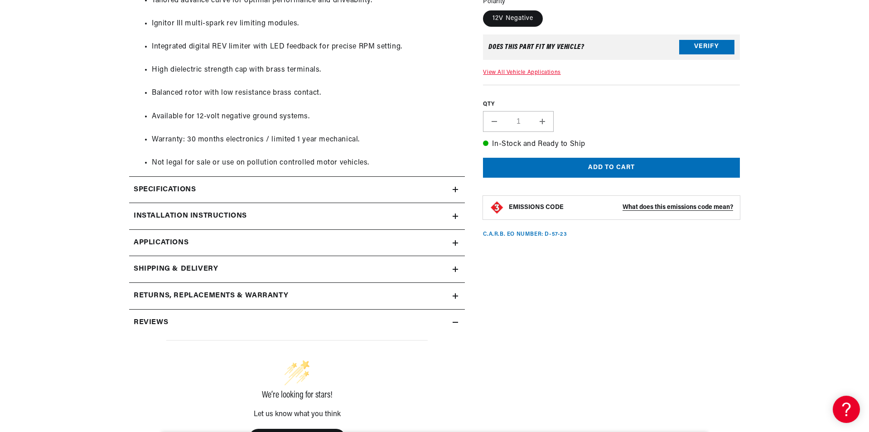
click at [207, 192] on div "Specifications" at bounding box center [291, 190] width 324 height 12
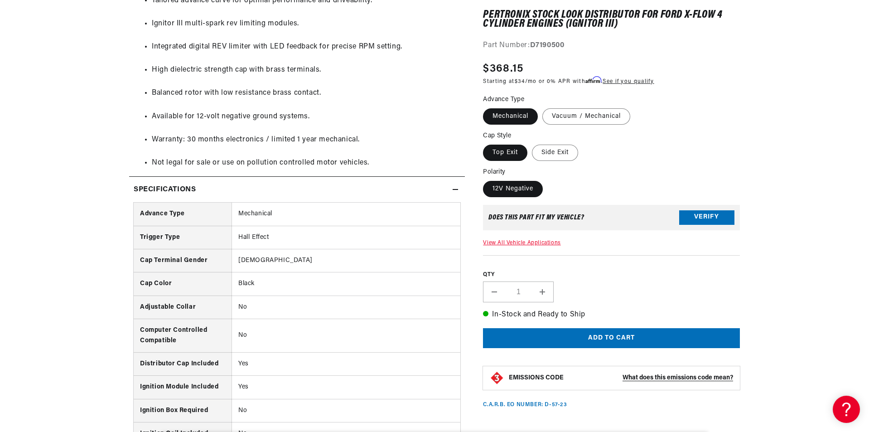
scroll to position [0, 275]
click at [207, 192] on div "Specifications" at bounding box center [291, 190] width 324 height 12
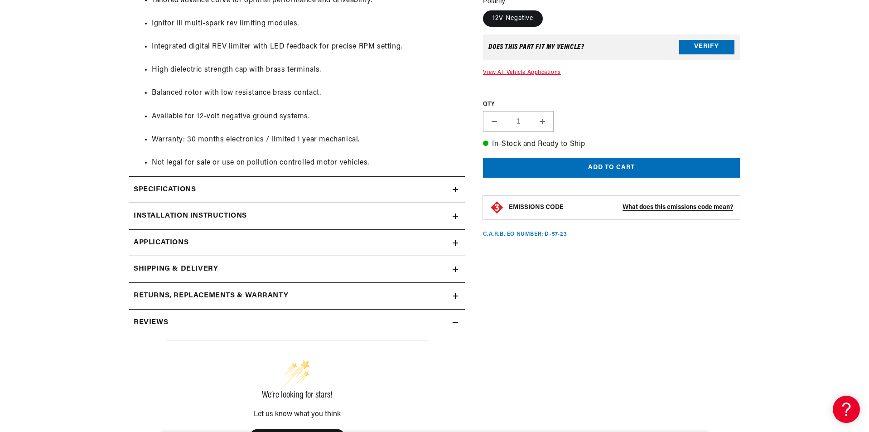
click at [203, 216] on h2 "Installation instructions" at bounding box center [190, 216] width 113 height 12
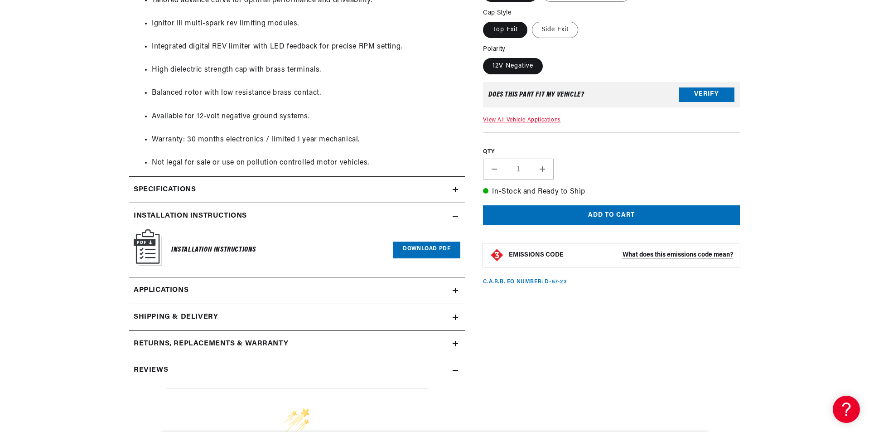
scroll to position [0, 0]
click at [180, 251] on h6 "Installation Instructions" at bounding box center [213, 250] width 85 height 12
click at [411, 251] on link "Download PDF" at bounding box center [427, 250] width 68 height 17
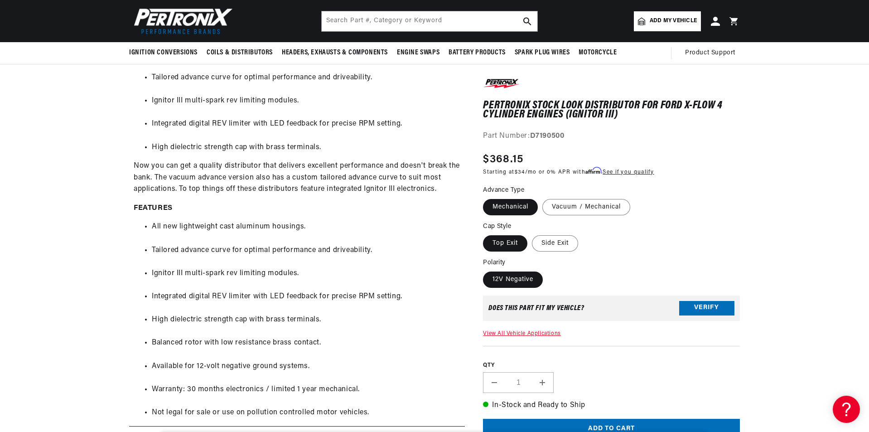
scroll to position [408, 0]
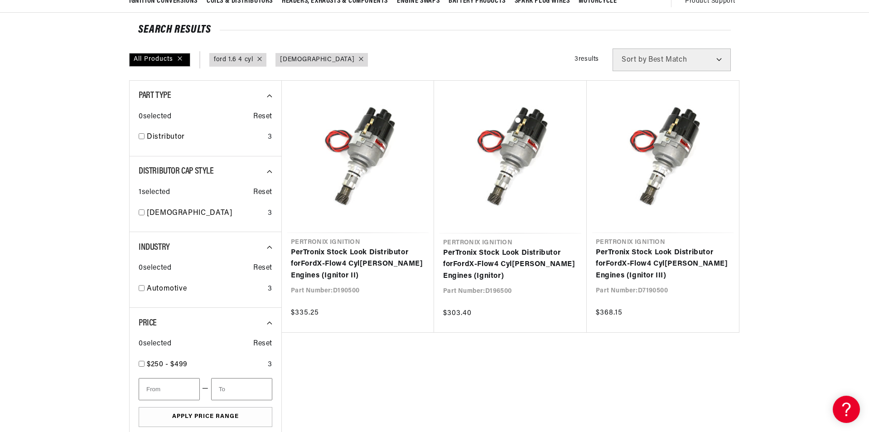
checkbox input "false"
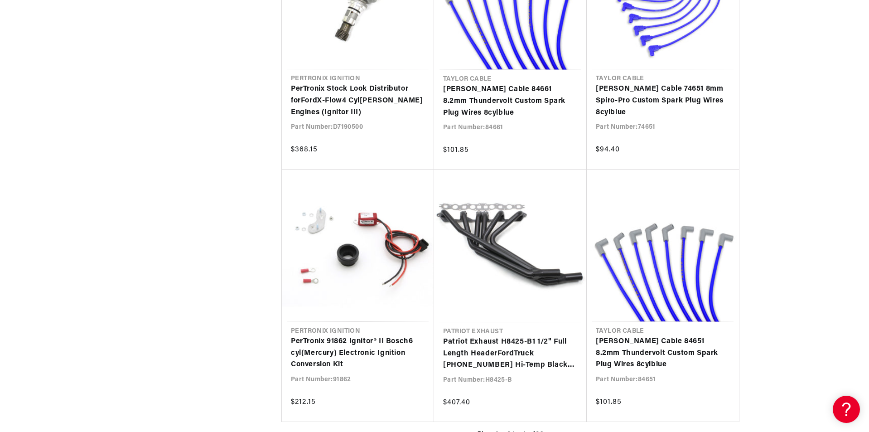
scroll to position [0, 274]
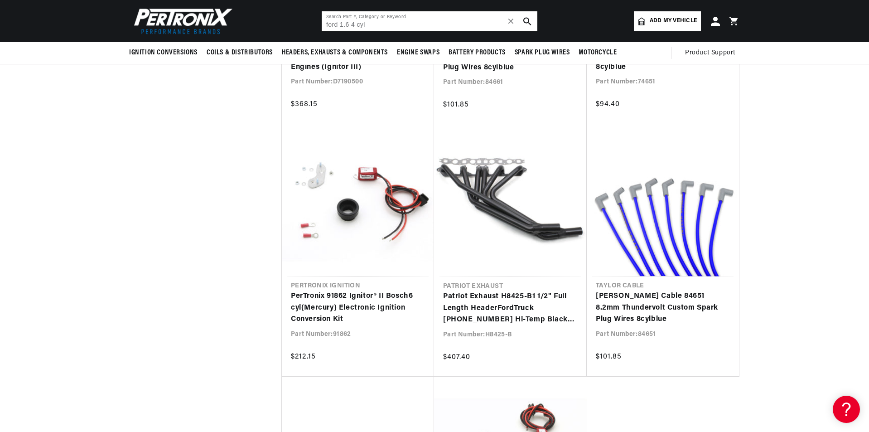
drag, startPoint x: 349, startPoint y: 24, endPoint x: 341, endPoint y: 24, distance: 8.6
click at [341, 24] on input "ford 1.6 4 cyl" at bounding box center [430, 21] width 216 height 20
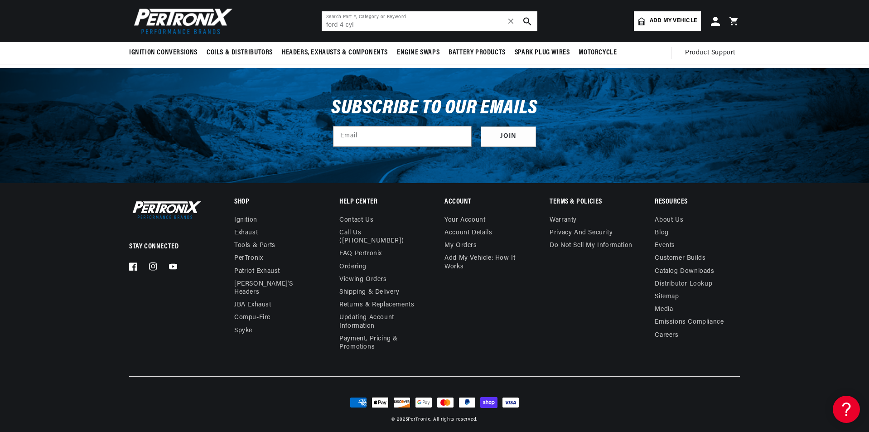
click at [402, 22] on input "ford 4 cyl" at bounding box center [430, 21] width 216 height 20
click at [525, 19] on icon "search button" at bounding box center [527, 21] width 8 height 8
click at [390, 26] on input "ford 4 cyl" at bounding box center [430, 21] width 216 height 20
click at [527, 21] on icon "search button" at bounding box center [527, 21] width 8 height 8
click at [527, 23] on icon "search button" at bounding box center [527, 21] width 8 height 8
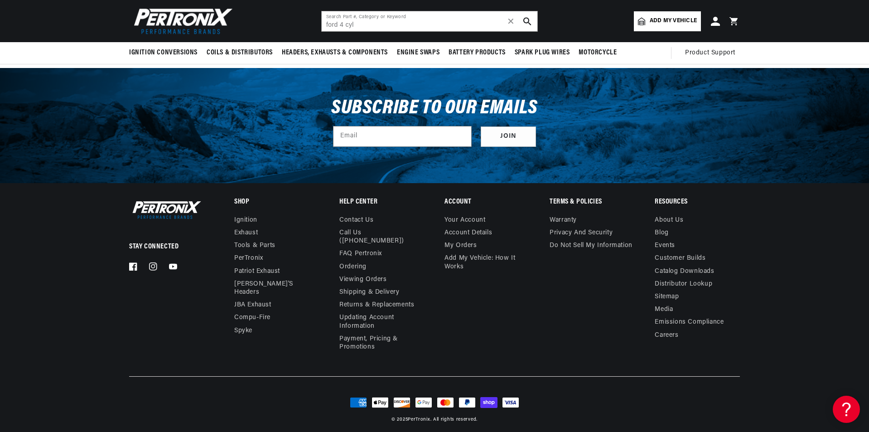
click at [527, 23] on icon "search button" at bounding box center [527, 21] width 8 height 8
click at [527, 21] on icon "search button" at bounding box center [527, 21] width 8 height 8
drag, startPoint x: 340, startPoint y: 24, endPoint x: 318, endPoint y: 24, distance: 22.7
click at [318, 24] on header "BETTER SEARCH RESULTS Add your vehicle's year, make, and model to find parts be…" at bounding box center [434, 21] width 656 height 42
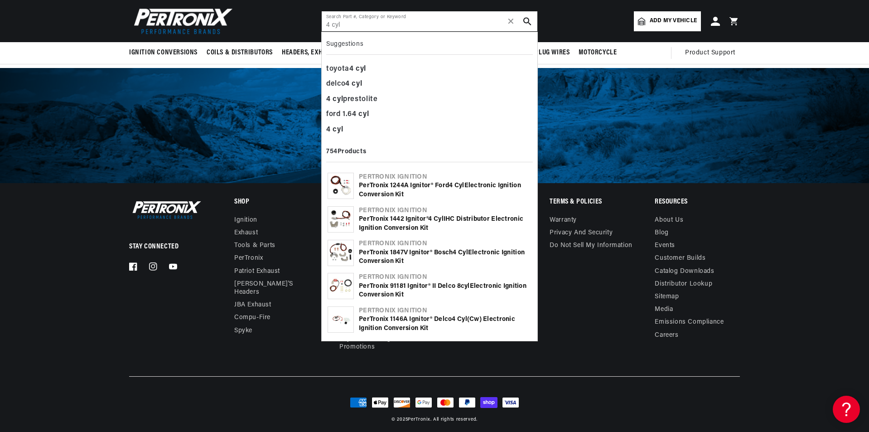
scroll to position [0, 275]
click at [522, 17] on button "search button" at bounding box center [527, 21] width 20 height 20
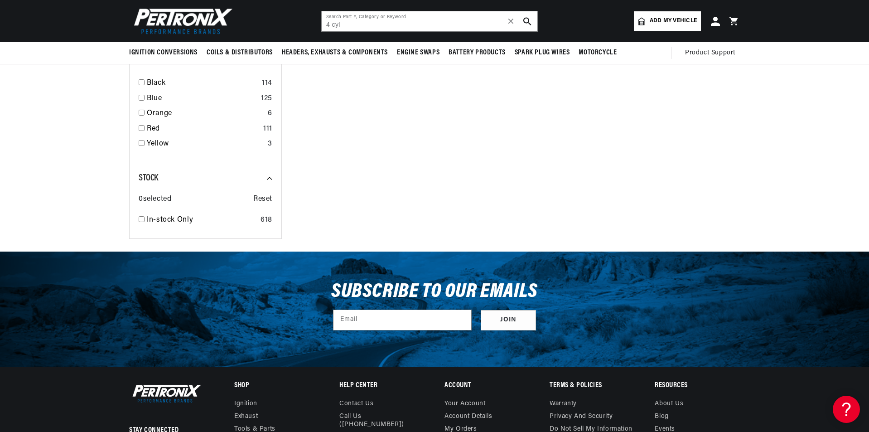
click at [525, 17] on icon "search button" at bounding box center [527, 21] width 8 height 8
click at [334, 20] on input "4 cyl" at bounding box center [430, 21] width 216 height 20
click at [523, 17] on icon "search button" at bounding box center [527, 21] width 8 height 8
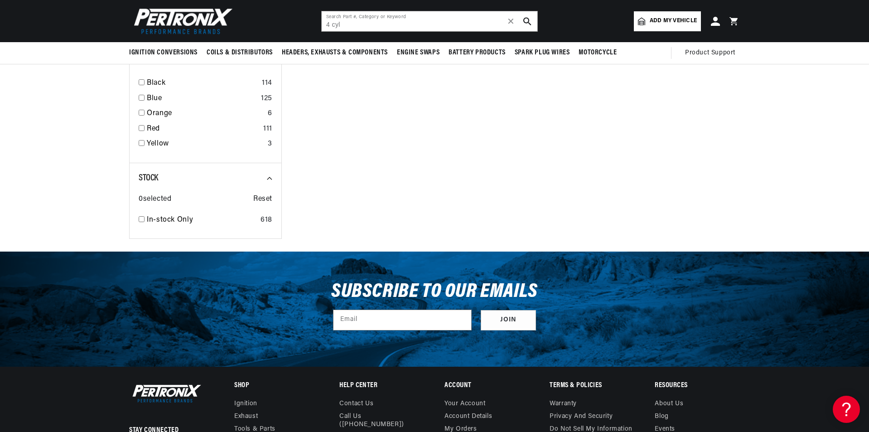
click at [526, 19] on icon "search button" at bounding box center [527, 21] width 8 height 8
click at [382, 29] on input "4 cyl" at bounding box center [430, 21] width 216 height 20
drag, startPoint x: 329, startPoint y: 25, endPoint x: 337, endPoint y: 24, distance: 7.3
click at [330, 25] on input "4 cyl" at bounding box center [430, 21] width 216 height 20
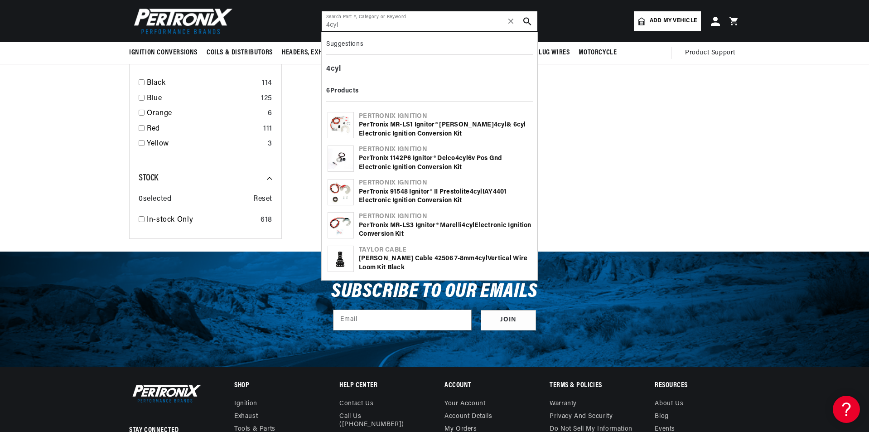
type input "4cyl"
click at [386, 114] on div "Pertronix Ignition" at bounding box center [445, 116] width 173 height 9
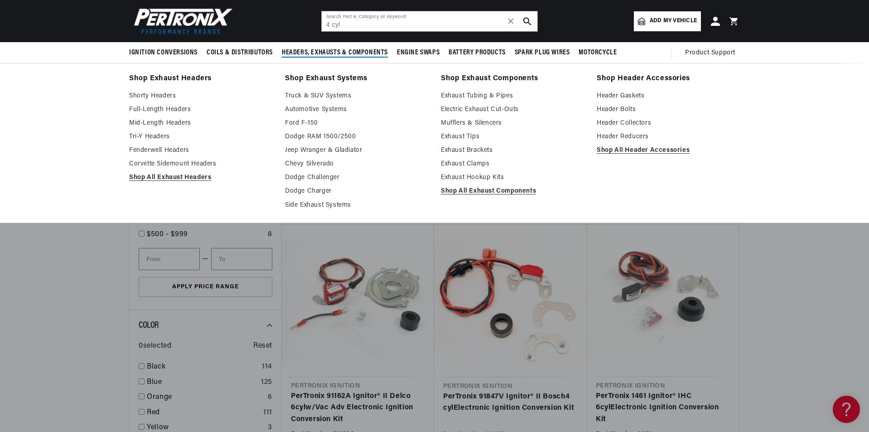
scroll to position [1175, 0]
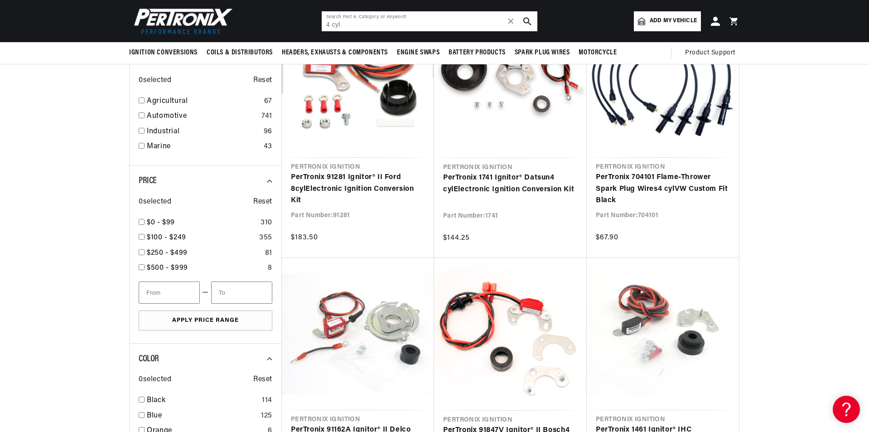
click at [528, 19] on icon "search button" at bounding box center [527, 21] width 8 height 8
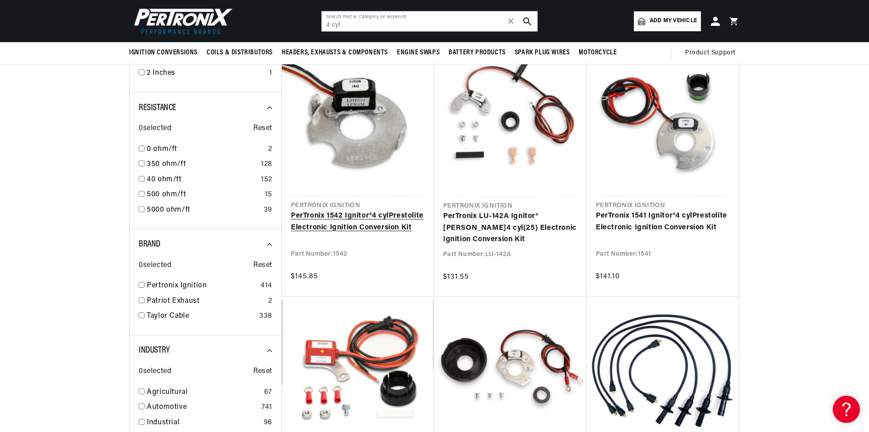
scroll to position [857, 0]
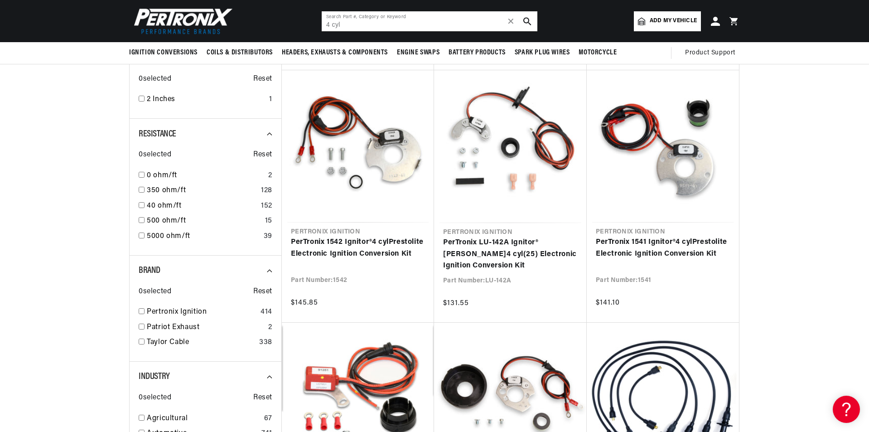
click at [357, 27] on input "4 cyl" at bounding box center [430, 21] width 216 height 20
click at [329, 25] on input "4 cyl" at bounding box center [430, 21] width 216 height 20
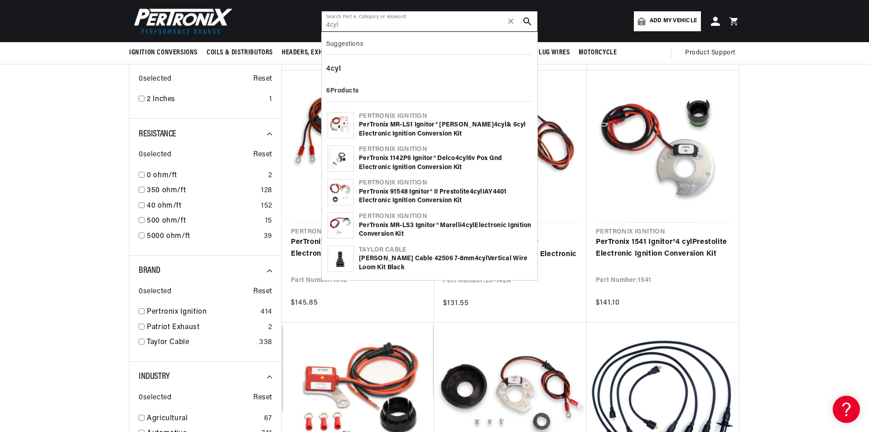
scroll to position [0, 0]
type input "4cyl"
click at [348, 92] on b "6 Products" at bounding box center [342, 90] width 33 height 7
click at [349, 90] on b "6 Products" at bounding box center [342, 90] width 33 height 7
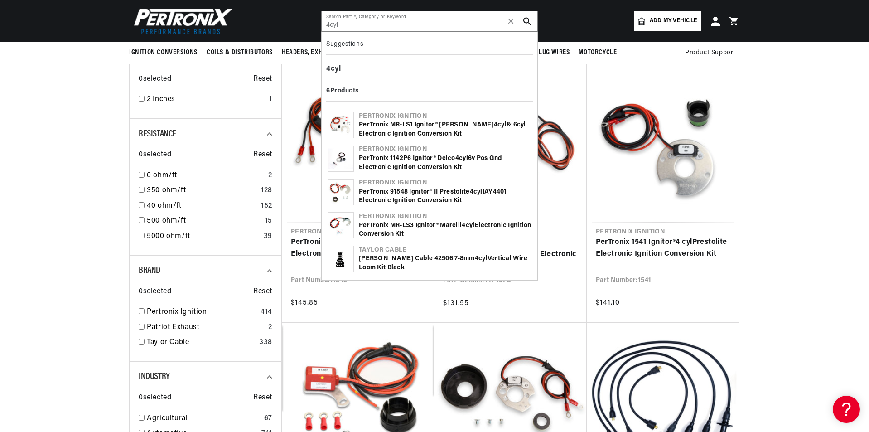
click at [342, 165] on img at bounding box center [340, 158] width 25 height 25
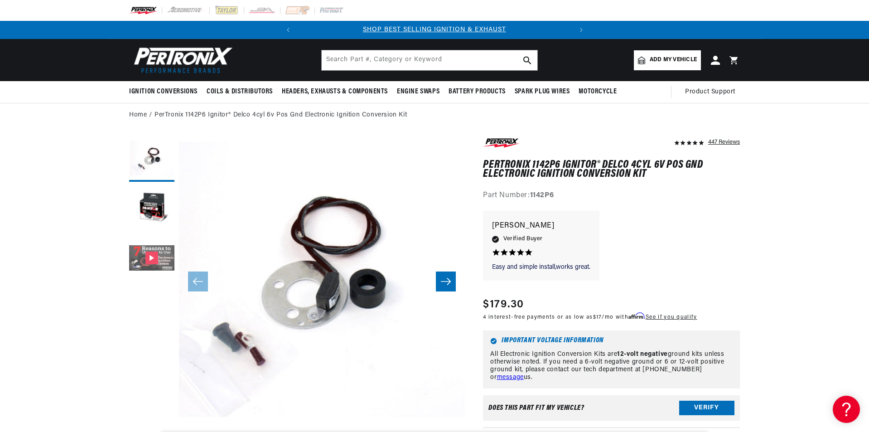
click at [155, 256] on button "Gallery Viewer" at bounding box center [151, 258] width 45 height 45
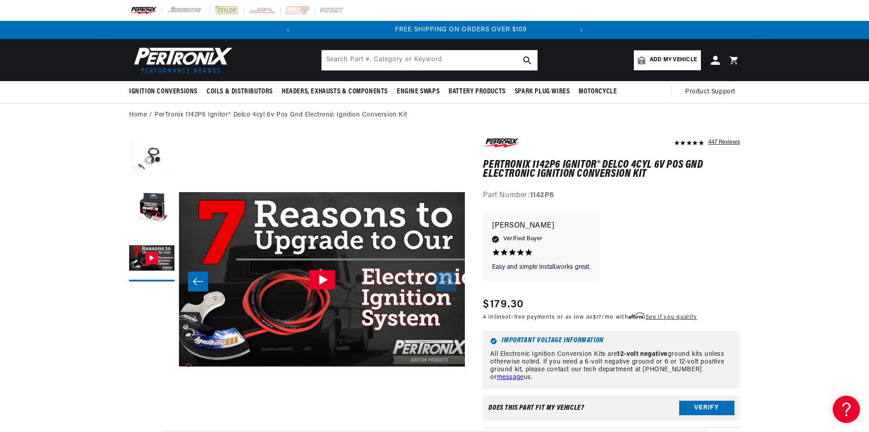
scroll to position [0, 275]
click at [150, 161] on button "Load image 1 in gallery view" at bounding box center [151, 158] width 45 height 45
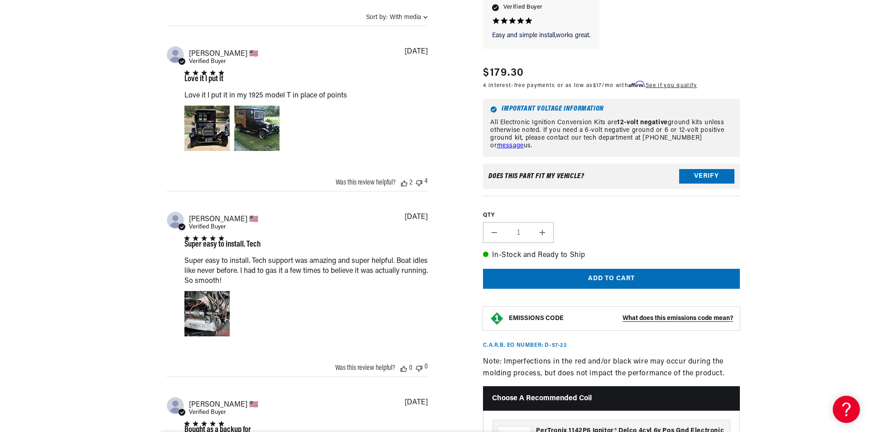
scroll to position [0, 0]
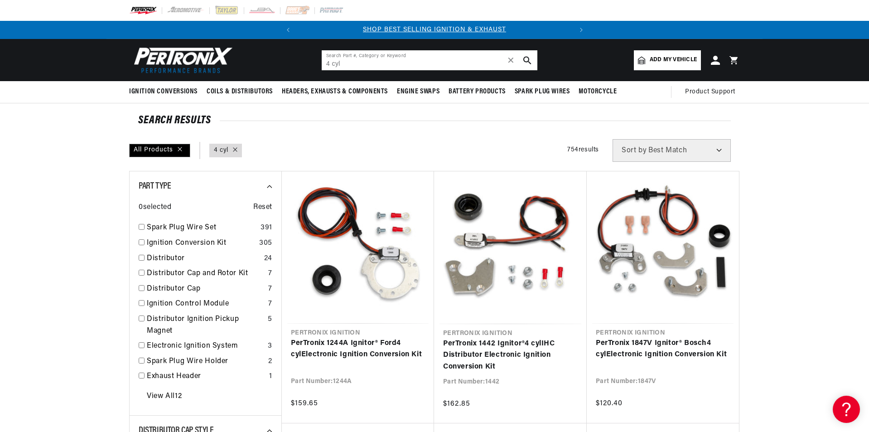
click at [329, 63] on input "4 cyl" at bounding box center [430, 60] width 216 height 20
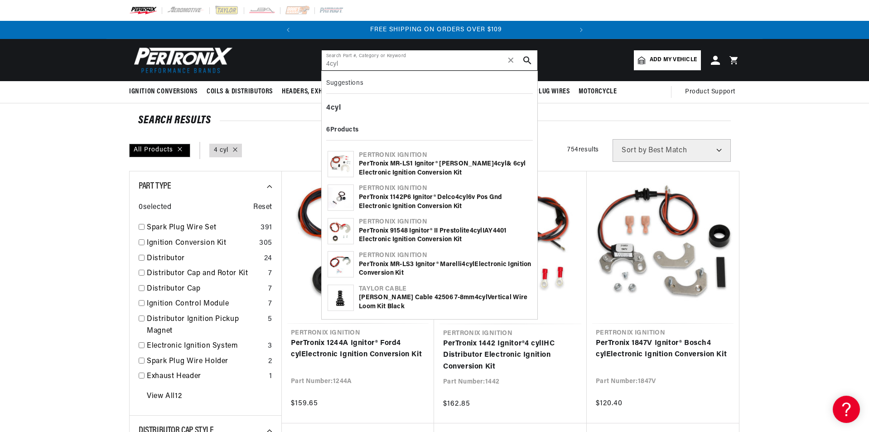
scroll to position [0, 275]
type input "4cyl"
click at [340, 234] on img at bounding box center [340, 230] width 25 height 25
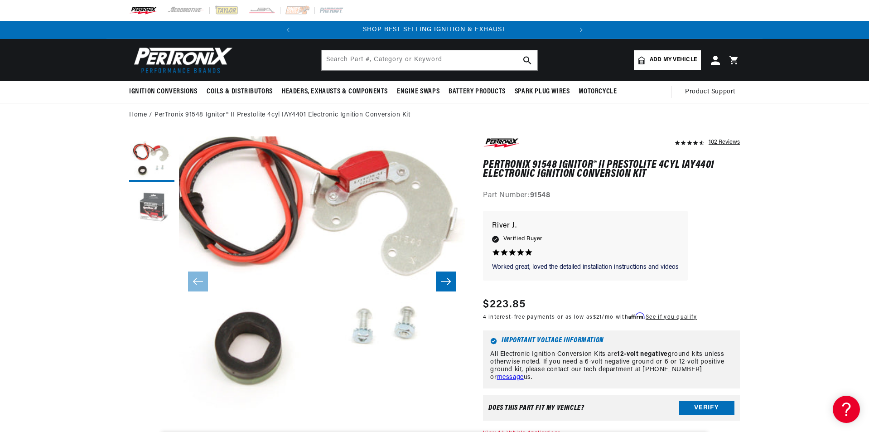
click at [150, 207] on button "Load image 2 in gallery view" at bounding box center [151, 208] width 45 height 45
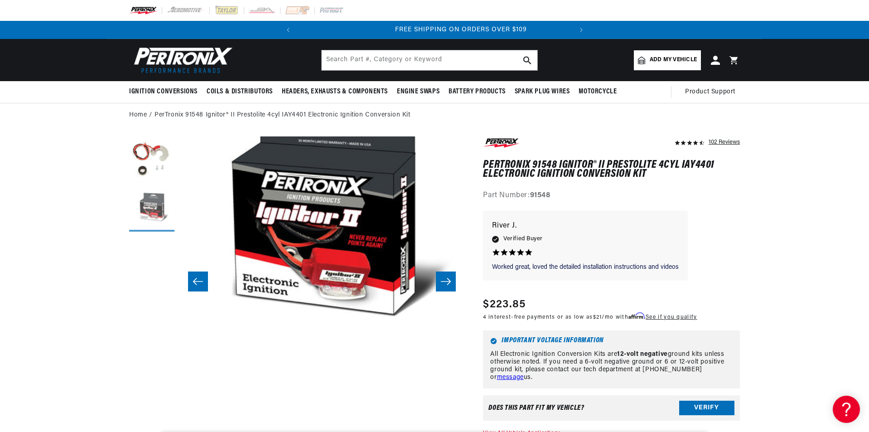
scroll to position [0, 275]
click at [154, 165] on button "Load image 1 in gallery view" at bounding box center [151, 158] width 45 height 45
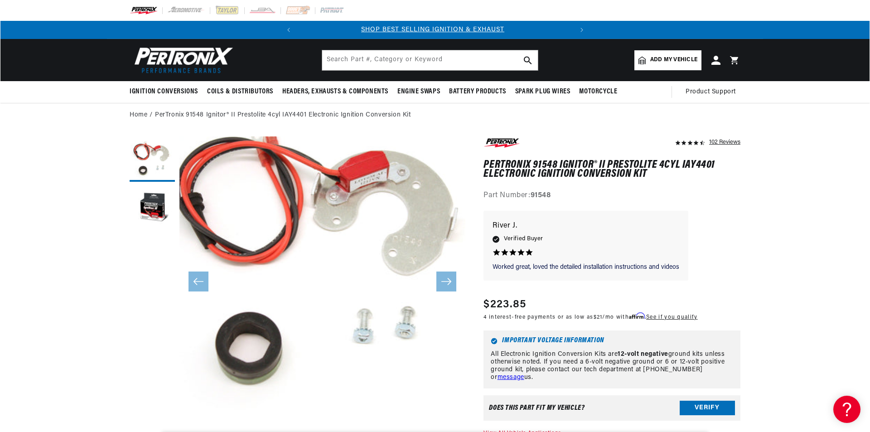
scroll to position [0, 0]
click at [150, 422] on button "Open media 1 in modal" at bounding box center [150, 422] width 0 height 0
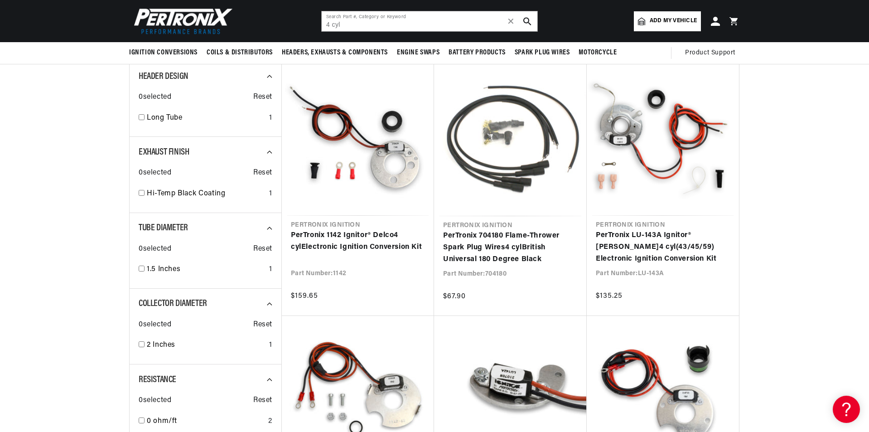
scroll to position [589, 0]
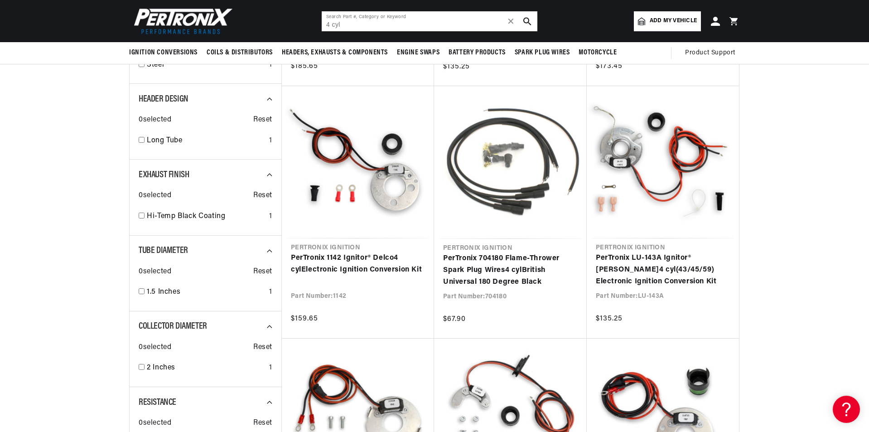
click at [330, 22] on input "4 cyl" at bounding box center [430, 21] width 216 height 20
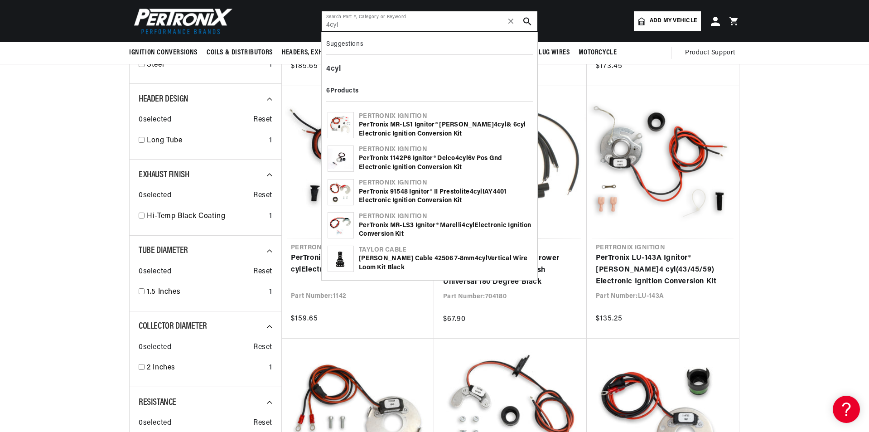
type input "4cyl"
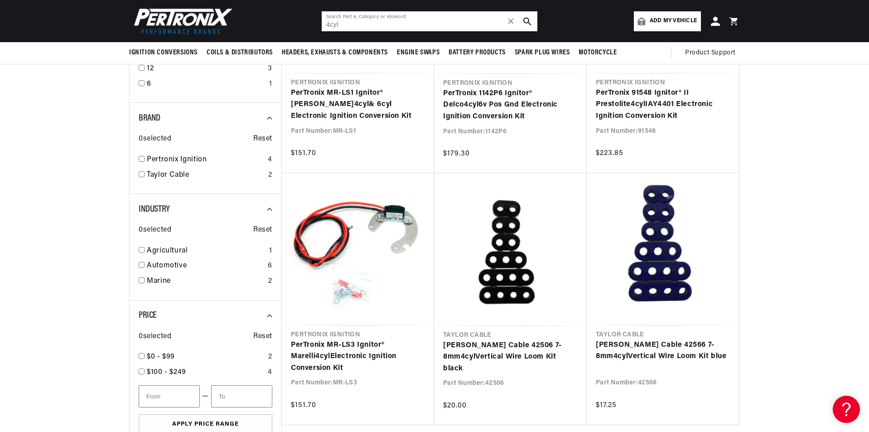
scroll to position [136, 0]
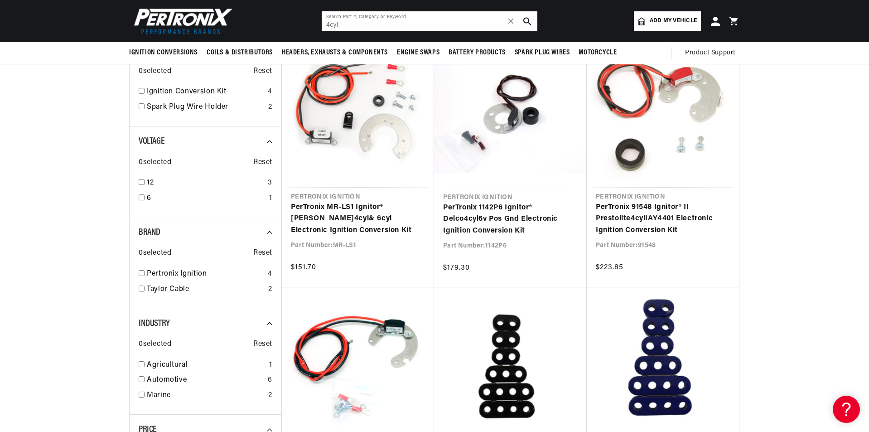
click at [357, 26] on input "4cyl" at bounding box center [430, 21] width 216 height 20
click at [529, 21] on use "search button" at bounding box center [527, 21] width 8 height 8
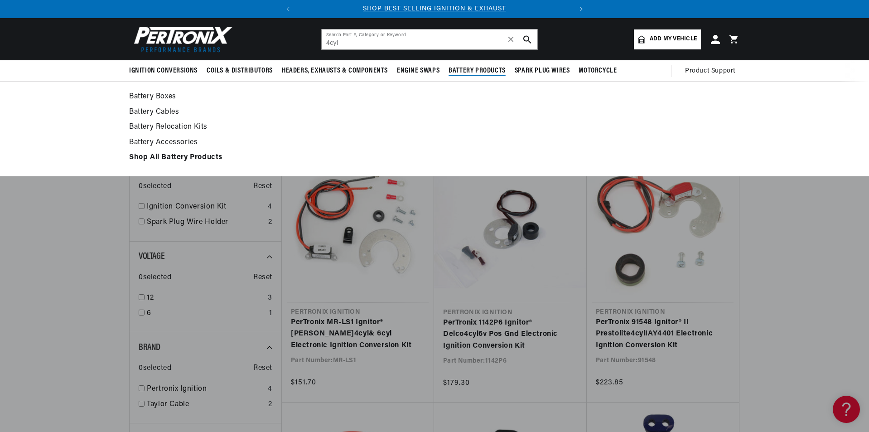
scroll to position [0, 0]
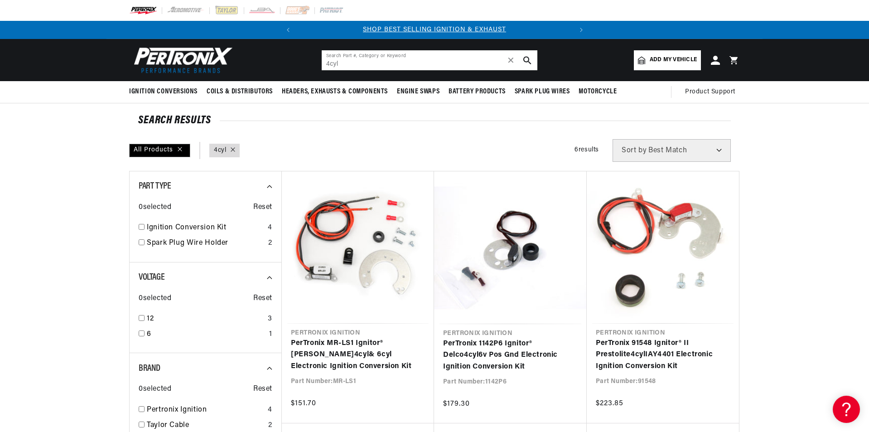
click at [329, 63] on input "4cyl" at bounding box center [430, 60] width 216 height 20
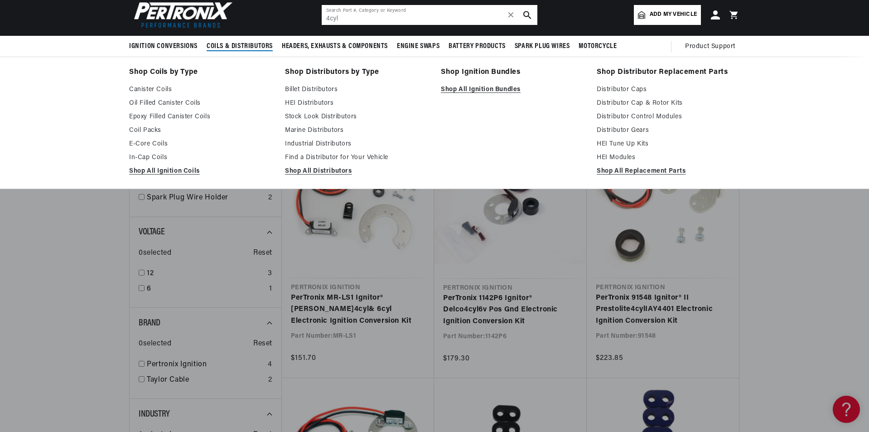
scroll to position [0, 275]
click at [309, 141] on link "Industrial Distributors" at bounding box center [356, 144] width 143 height 11
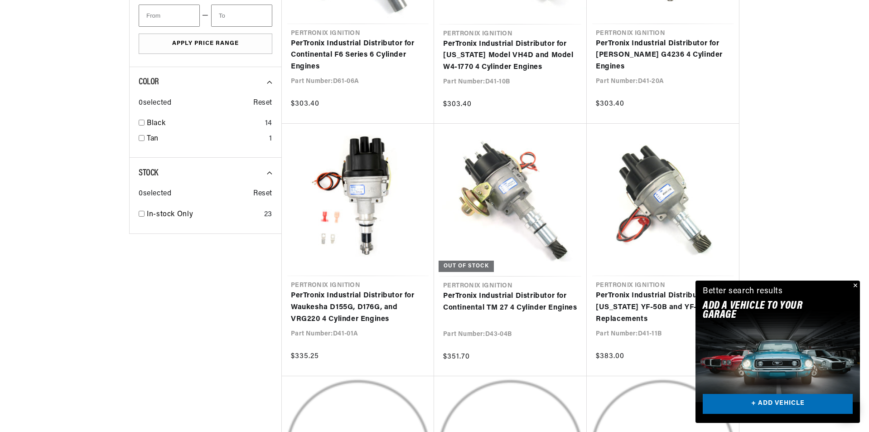
scroll to position [770, 0]
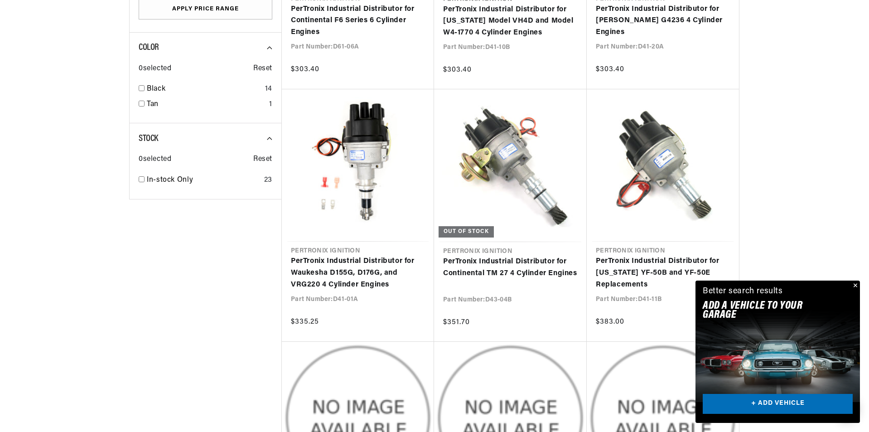
click at [856, 284] on button "Close" at bounding box center [854, 285] width 11 height 11
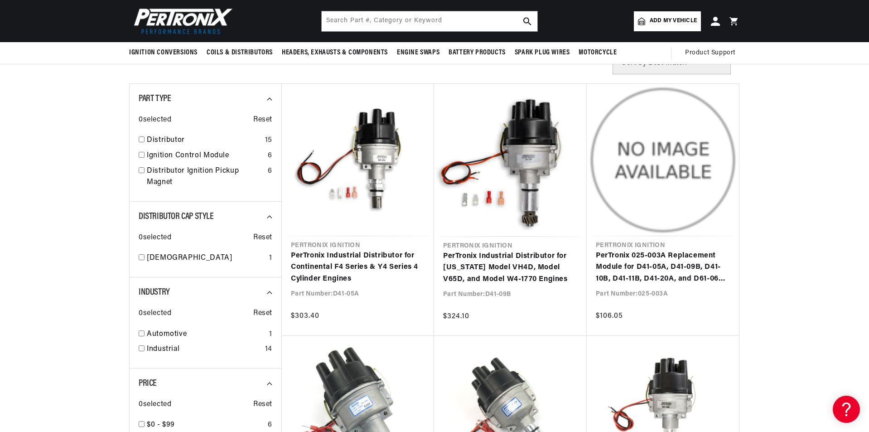
scroll to position [0, 0]
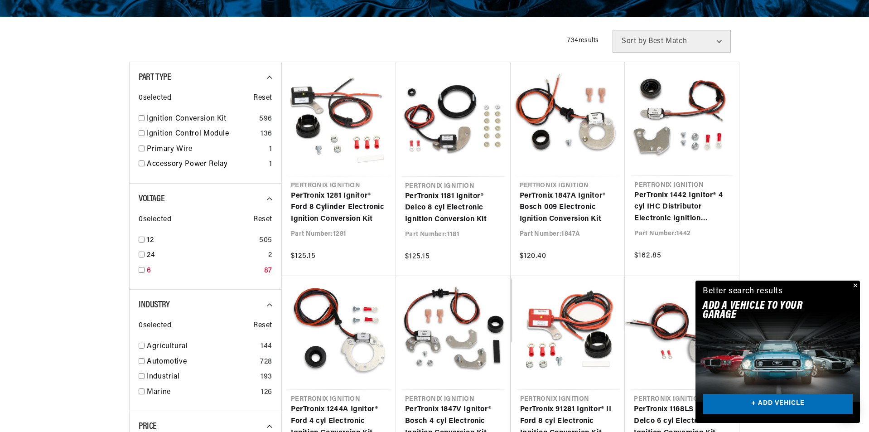
scroll to position [0, 275]
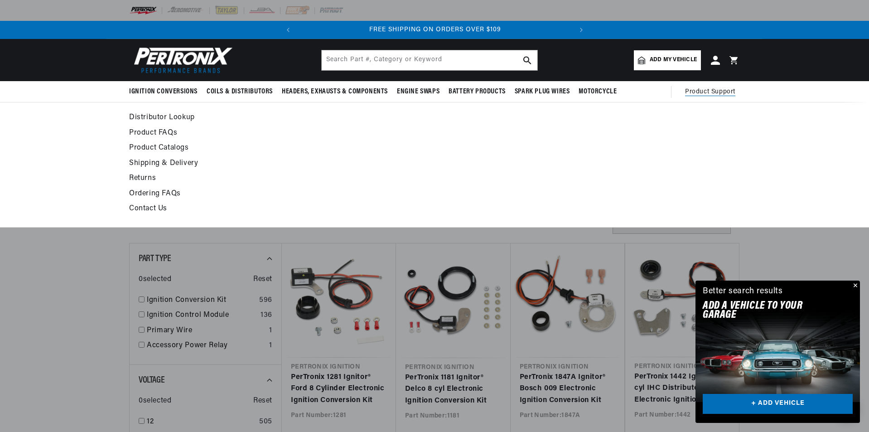
click at [704, 89] on span "Product Support" at bounding box center [710, 92] width 50 height 10
click at [157, 207] on link "Contact Us" at bounding box center [351, 209] width 445 height 13
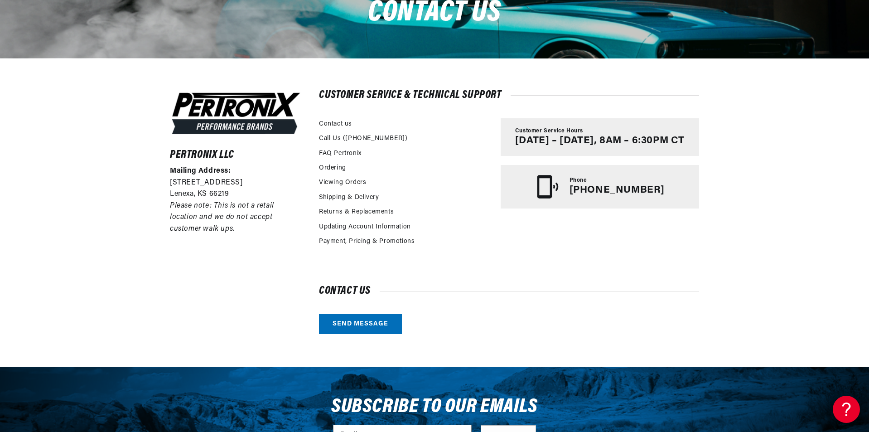
scroll to position [0, 275]
click at [361, 322] on link "Send message" at bounding box center [360, 324] width 83 height 20
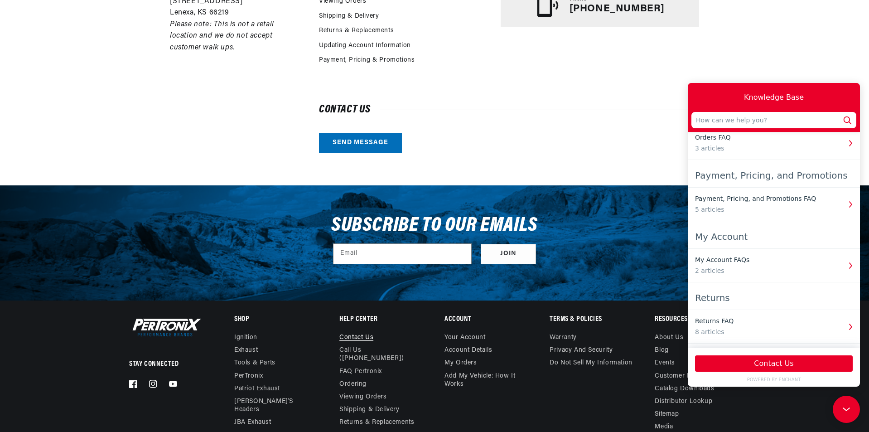
scroll to position [0, 0]
click at [817, 266] on div "2 articles" at bounding box center [768, 271] width 146 height 10
